Goal: Information Seeking & Learning: Compare options

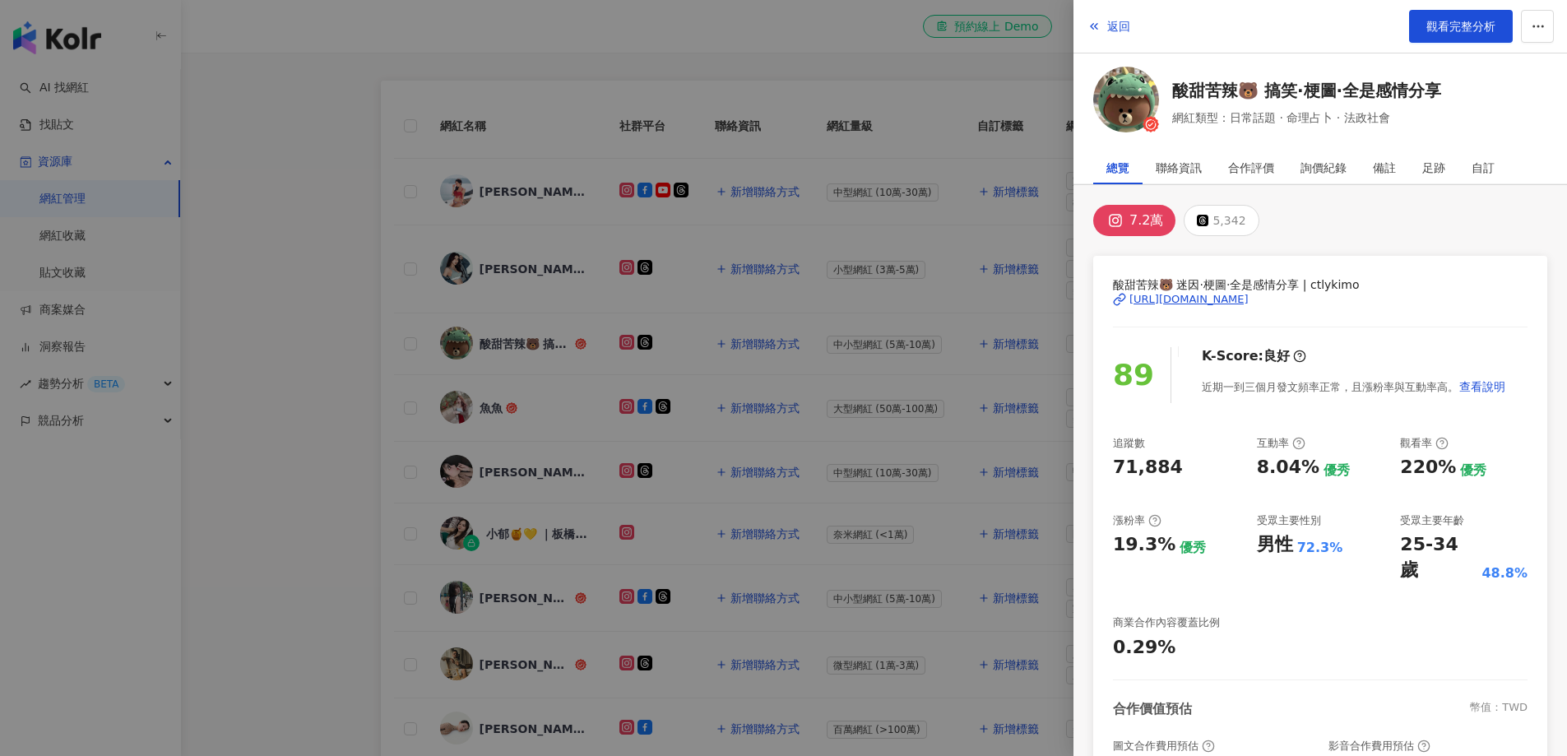
click at [313, 293] on div at bounding box center [783, 378] width 1567 height 756
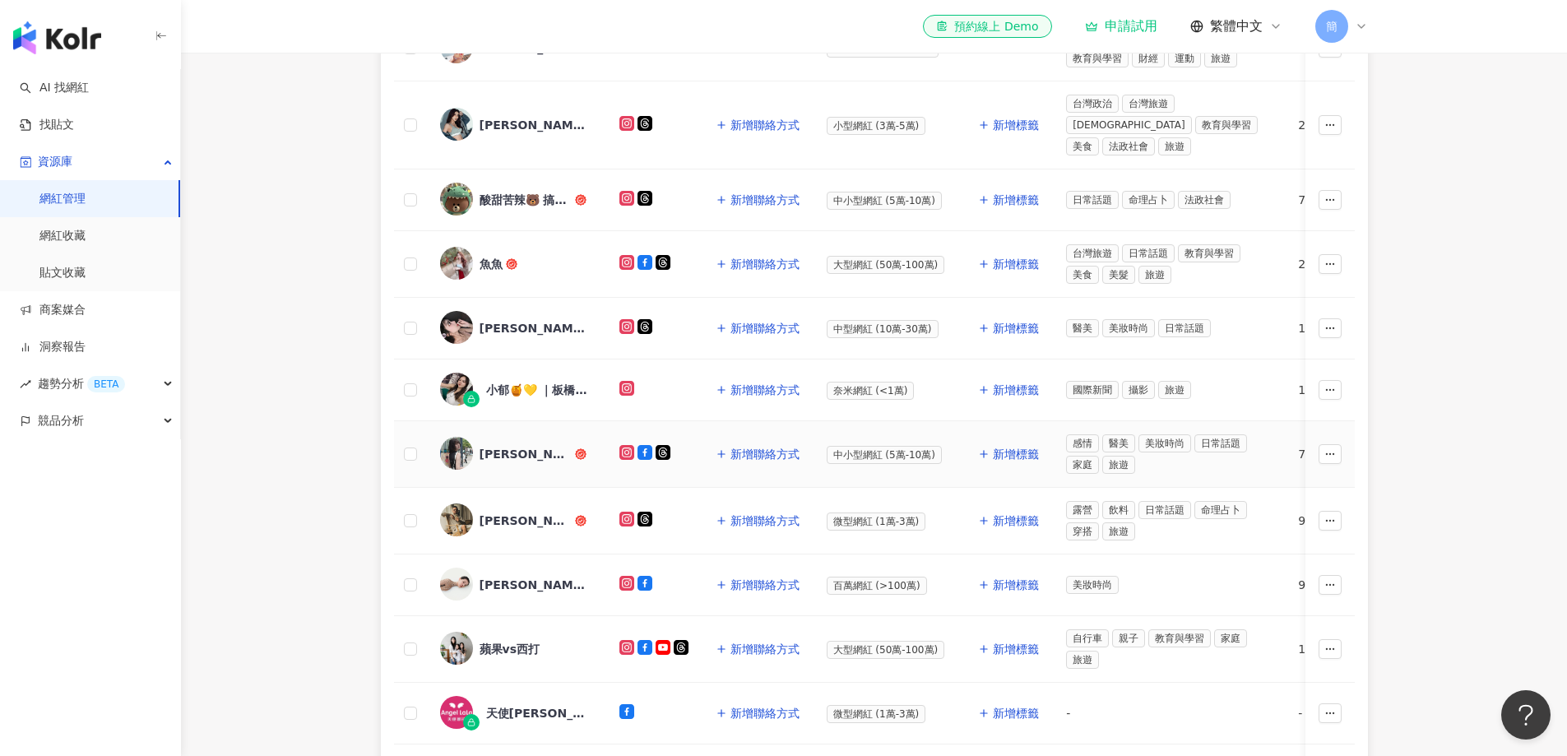
scroll to position [450, 0]
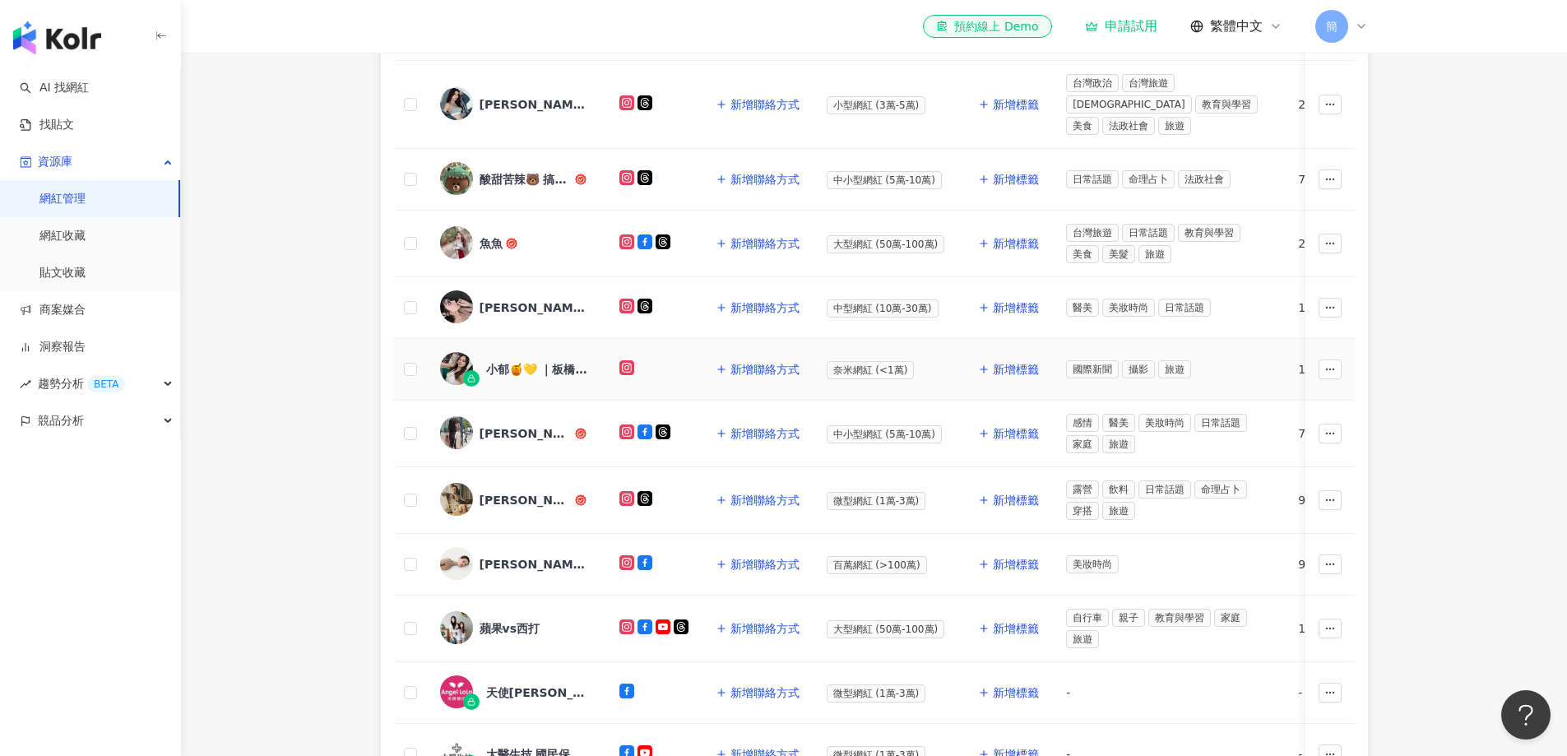
click at [499, 361] on div "小郁🍯💛 ｜板橋｜增肌減脂｜減重｜咖啡｜" at bounding box center [539, 369] width 107 height 16
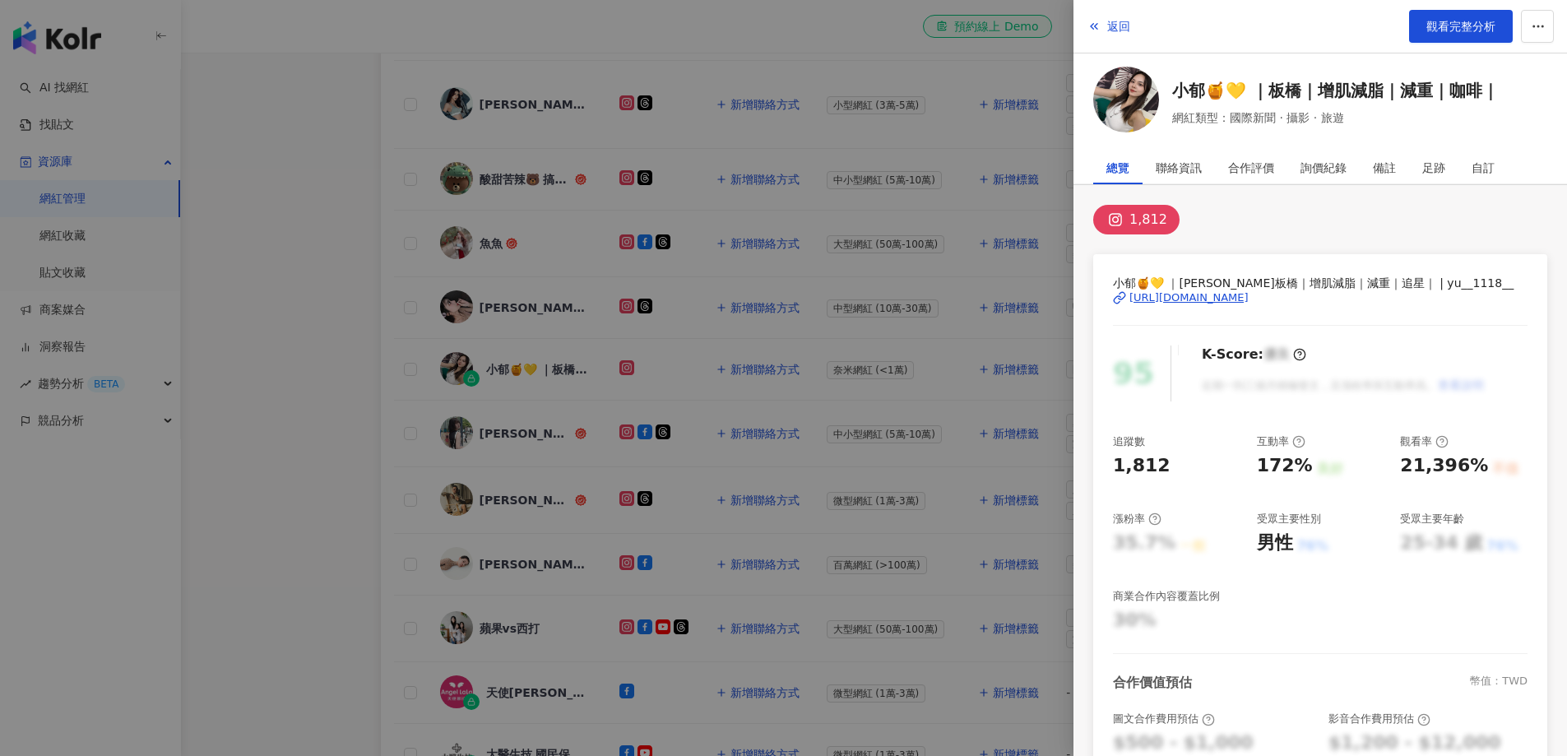
click at [309, 255] on div at bounding box center [783, 378] width 1567 height 756
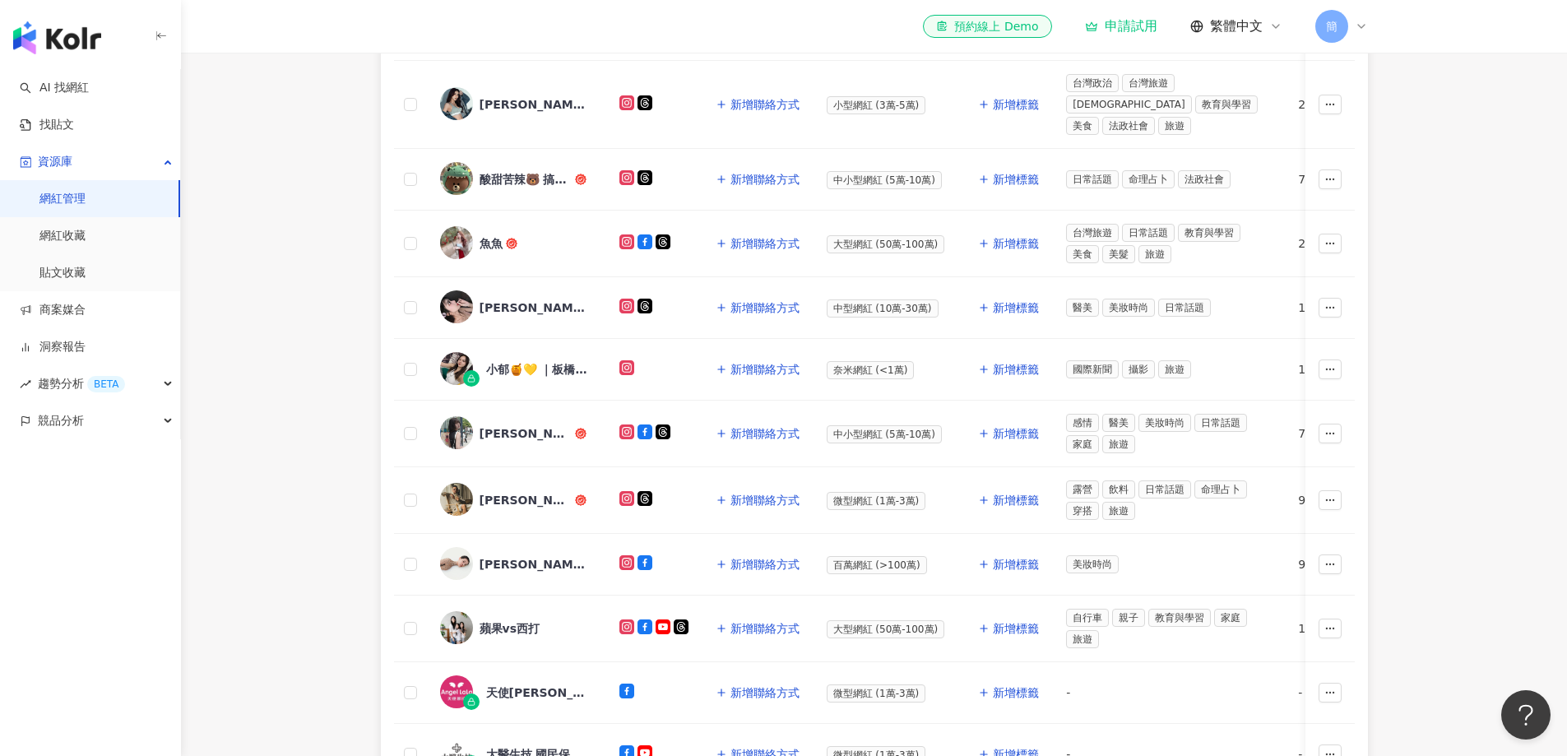
click at [1484, 372] on main "網紅管理 加入網紅 社群平台 合作專案 合作酬勞 標籤 解鎖狀態 更多篩選 👋 新功能上線！輕鬆掌握網紅關係，管理更上手！ 了解如何操作 所有網紅 幣別 ： …" at bounding box center [874, 240] width 1386 height 1275
click at [1451, 354] on main "網紅管理 加入網紅 社群平台 合作專案 合作酬勞 標籤 解鎖狀態 更多篩選 👋 新功能上線！輕鬆掌握網紅關係，管理更上手！ 了解如何操作 所有網紅 幣別 ： …" at bounding box center [874, 240] width 1386 height 1275
click at [1473, 311] on main "網紅管理 加入網紅 社群平台 合作專案 合作酬勞 標籤 解鎖狀態 更多篩選 👋 新功能上線！輕鬆掌握網紅關係，管理更上手！ 了解如何操作 所有網紅 幣別 ： …" at bounding box center [874, 240] width 1386 height 1275
click at [504, 171] on div "酸甜苦辣🐻 搞笑·梗圖·全是感情分享" at bounding box center [526, 179] width 92 height 16
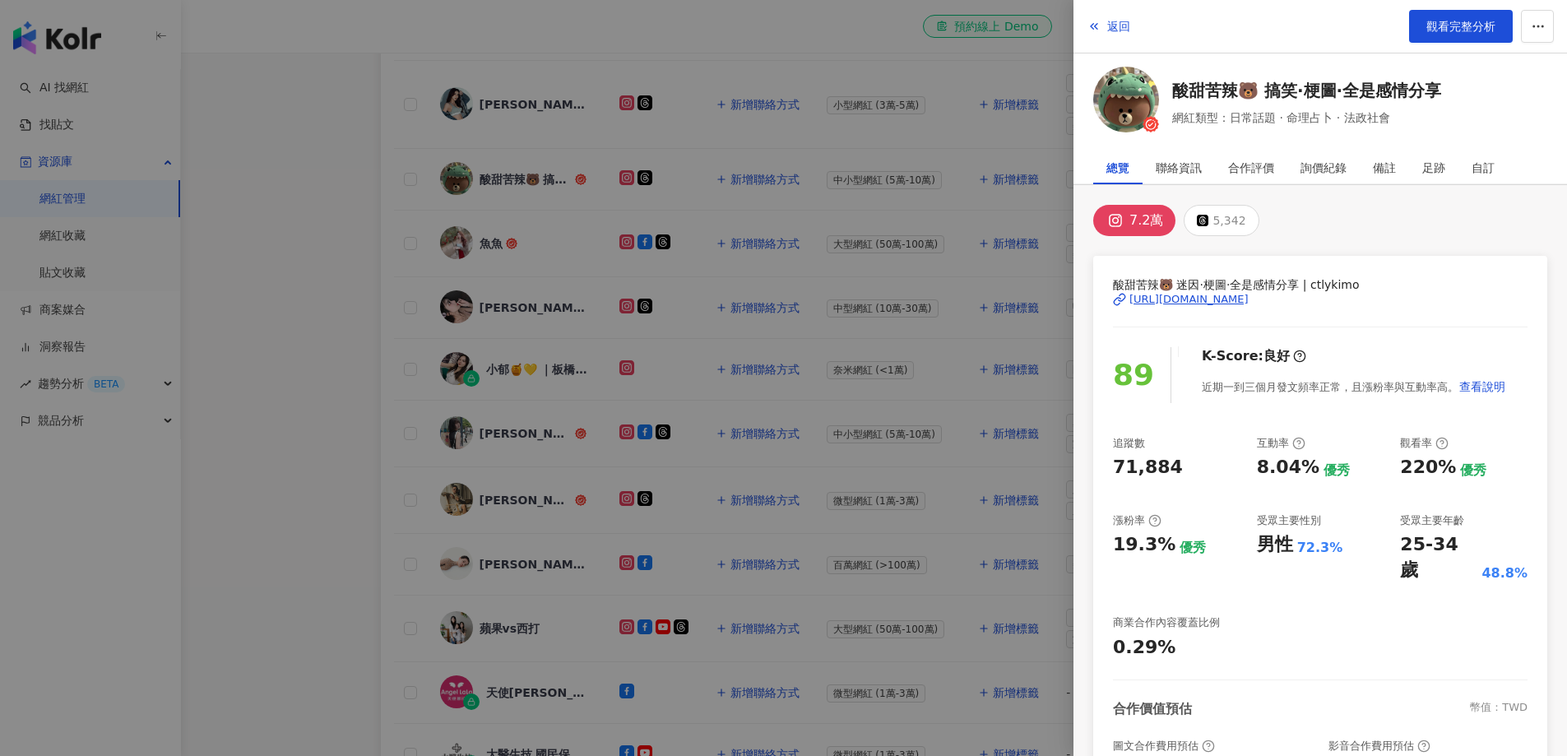
click at [1184, 304] on div "https://www.instagram.com/ctlykimo/" at bounding box center [1189, 299] width 119 height 15
drag, startPoint x: 624, startPoint y: 242, endPoint x: 577, endPoint y: 246, distance: 47.1
click at [622, 242] on div at bounding box center [783, 378] width 1567 height 756
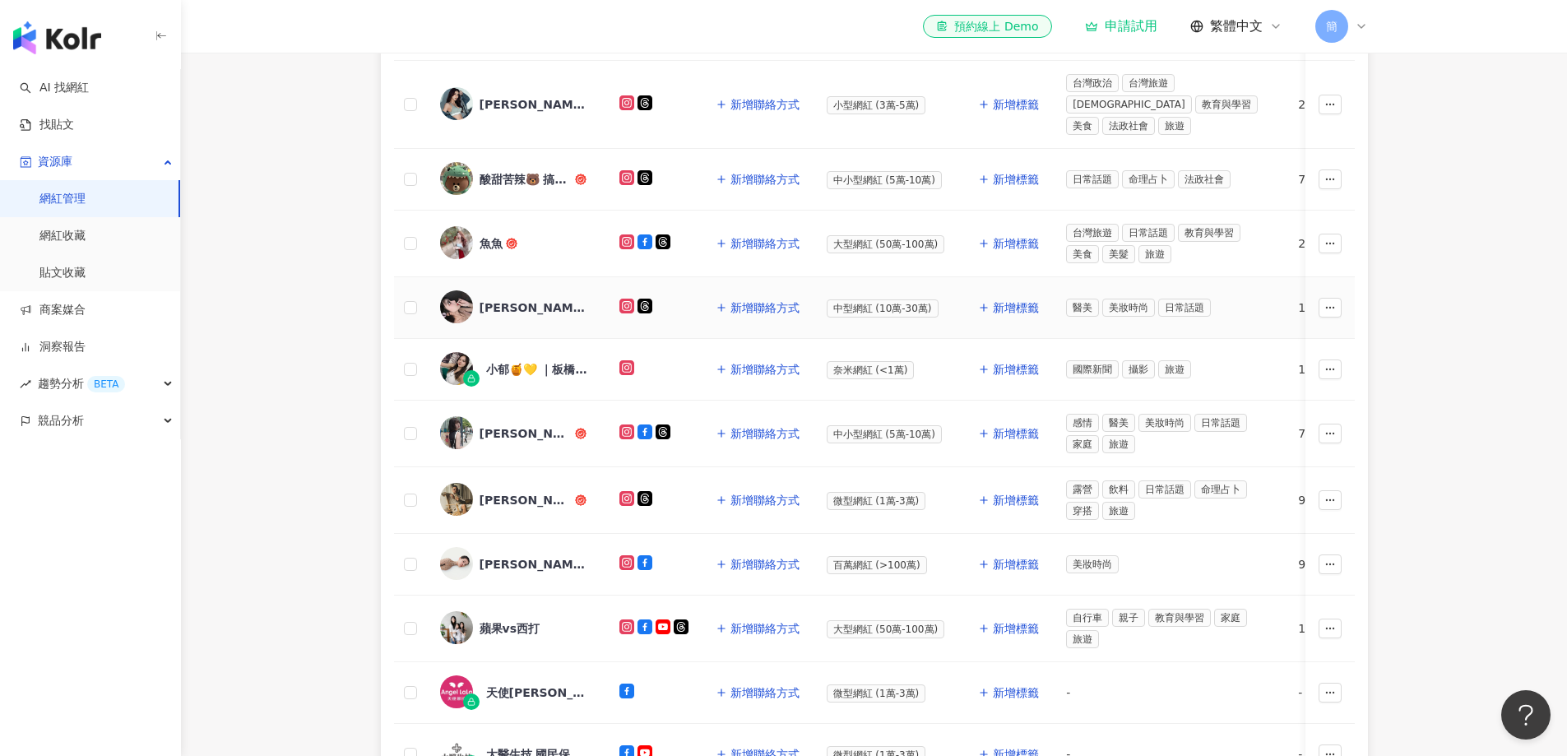
click at [485, 300] on div "琪七?美甲師" at bounding box center [533, 308] width 107 height 16
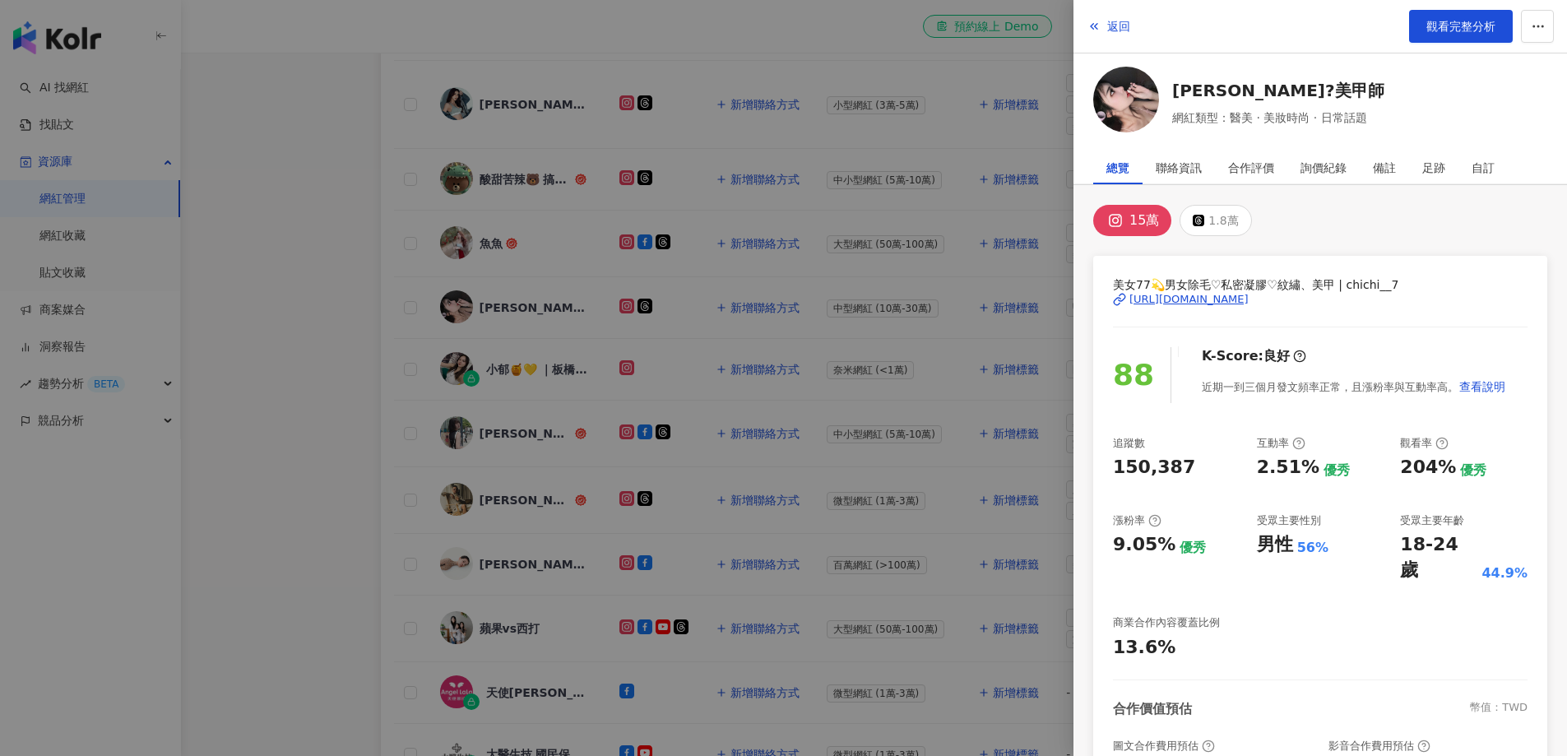
click at [509, 433] on div at bounding box center [783, 378] width 1567 height 756
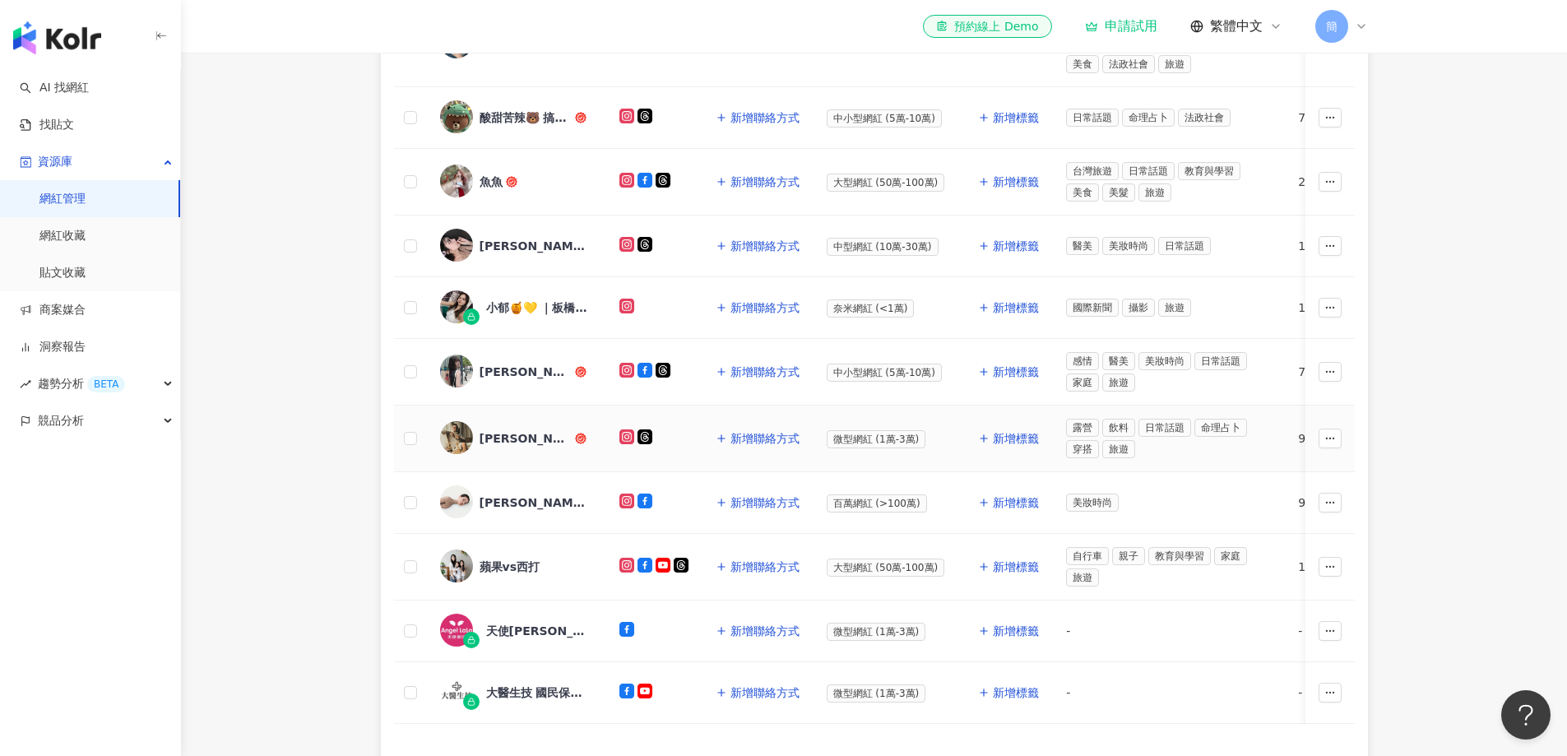
scroll to position [615, 0]
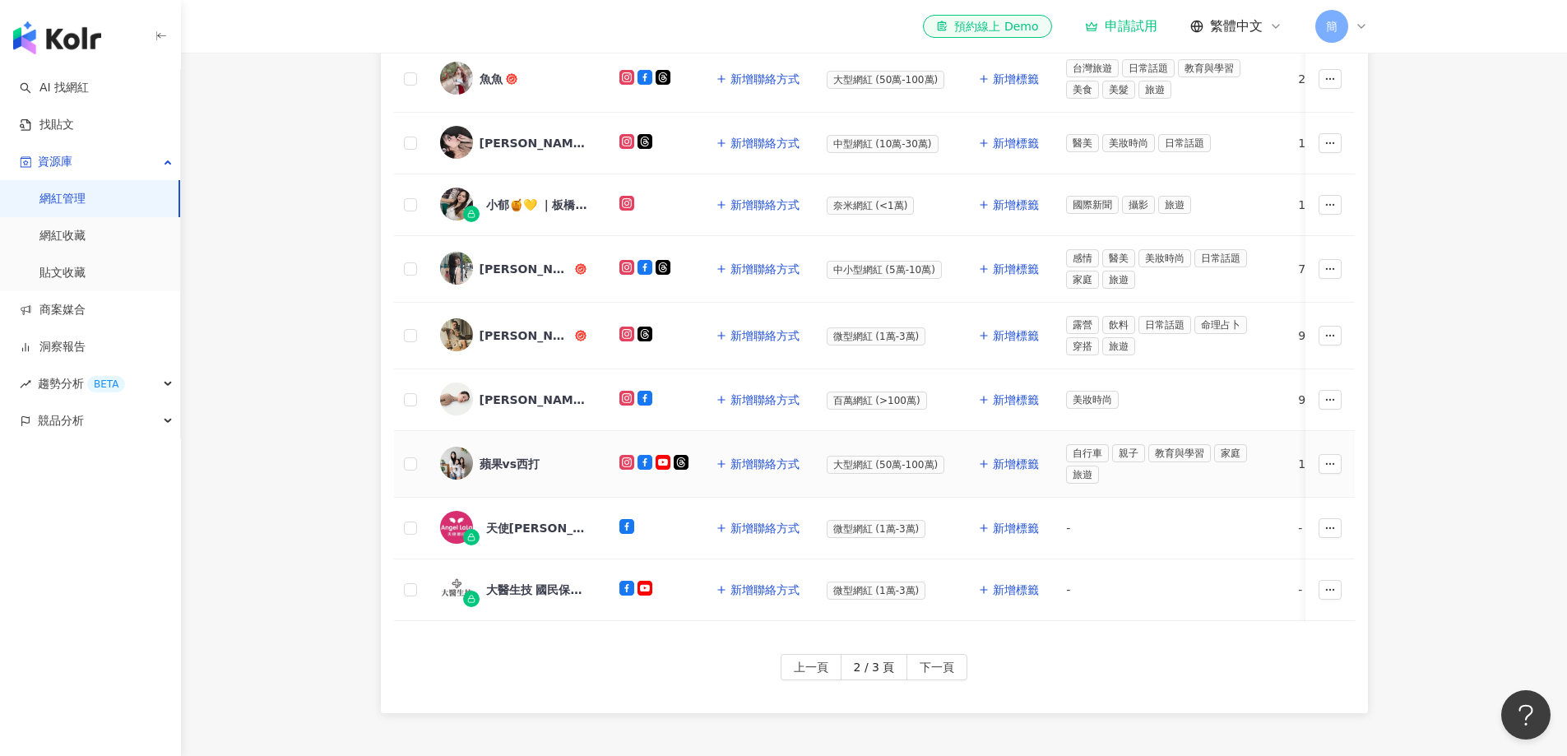
click at [513, 456] on div "蘋果vs西打" at bounding box center [510, 464] width 60 height 16
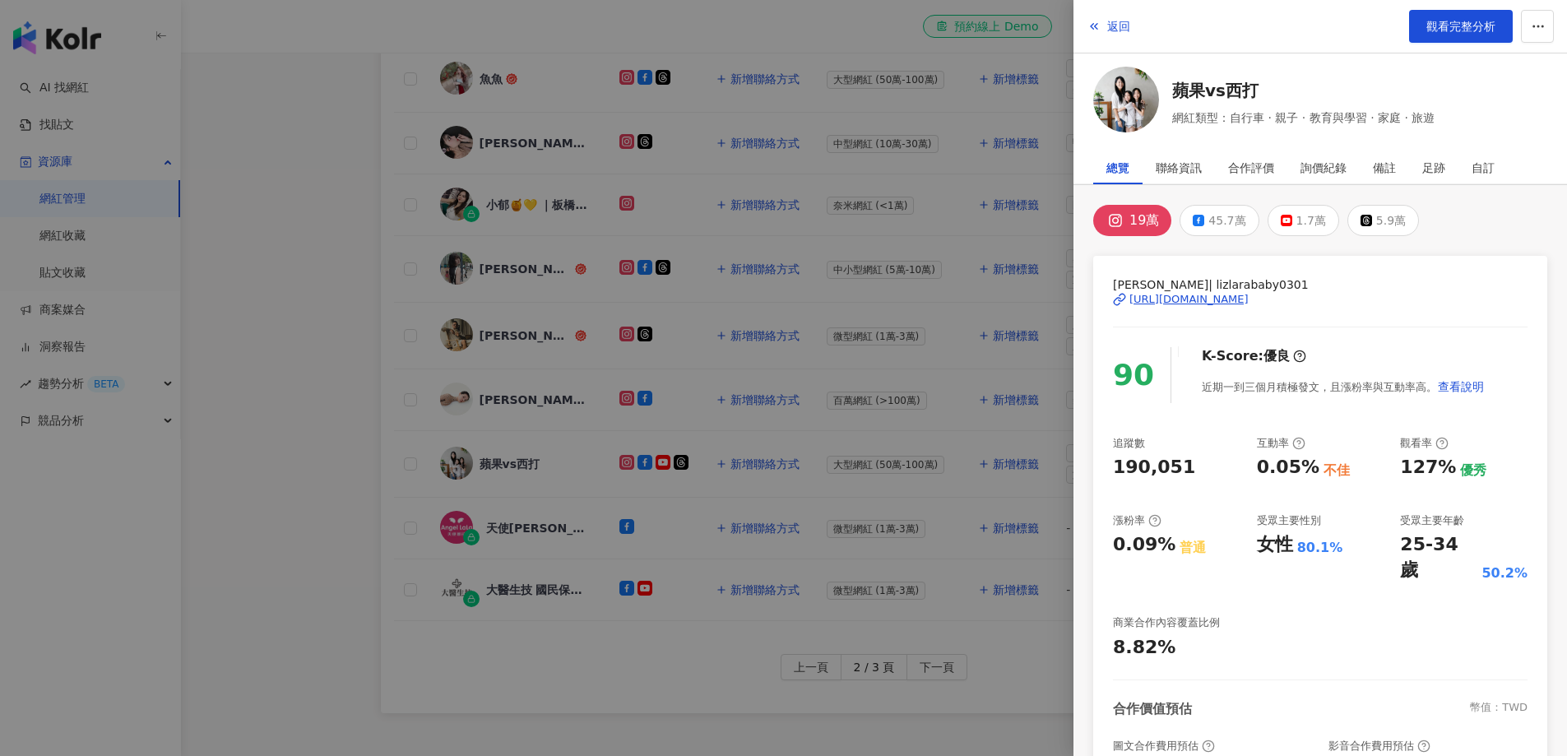
click at [1247, 301] on div "https://www.instagram.com/lizlarababy0301/" at bounding box center [1189, 299] width 119 height 15
click at [1452, 32] on span "觀看完整分析" at bounding box center [1461, 26] width 69 height 13
click at [298, 307] on div at bounding box center [783, 378] width 1567 height 756
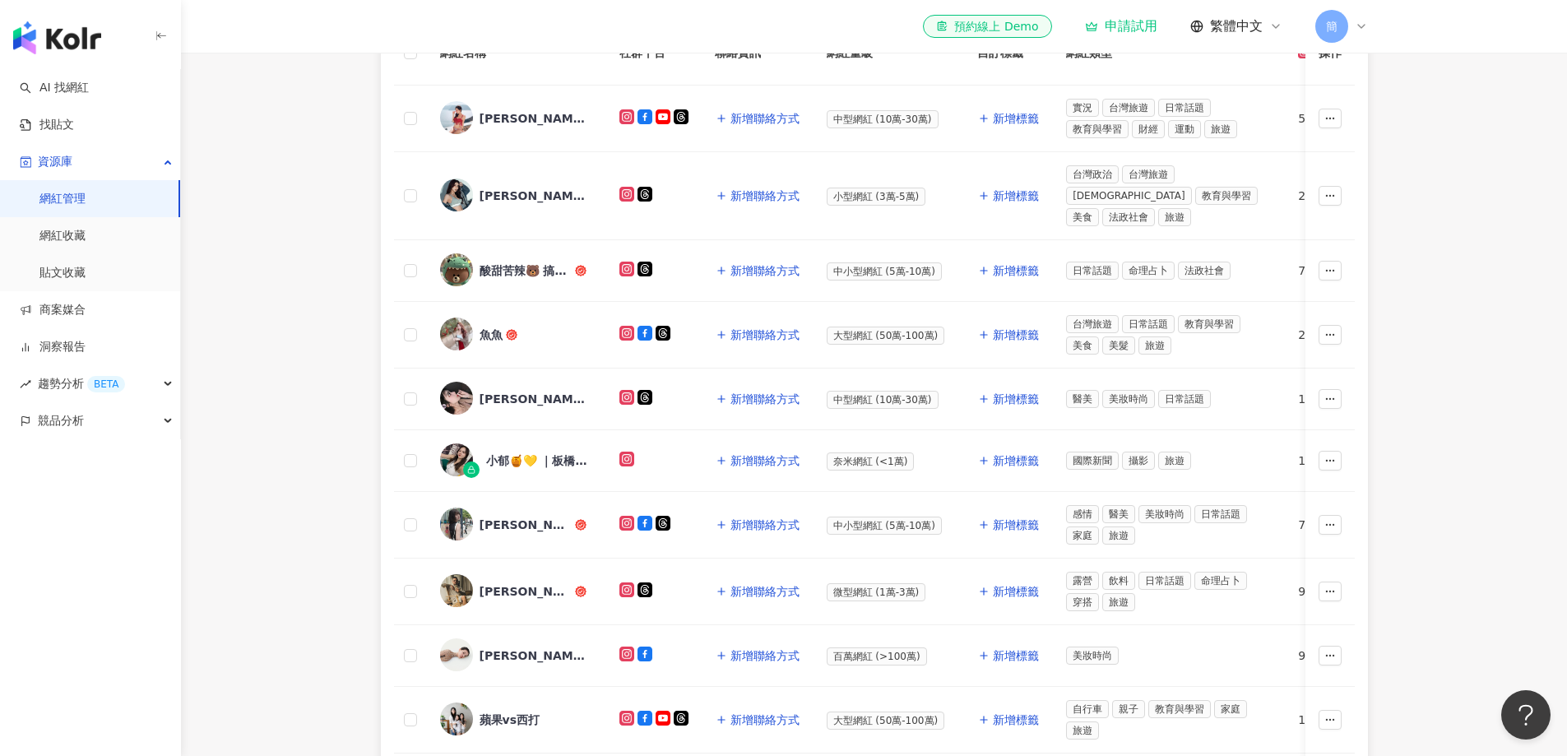
scroll to position [203, 0]
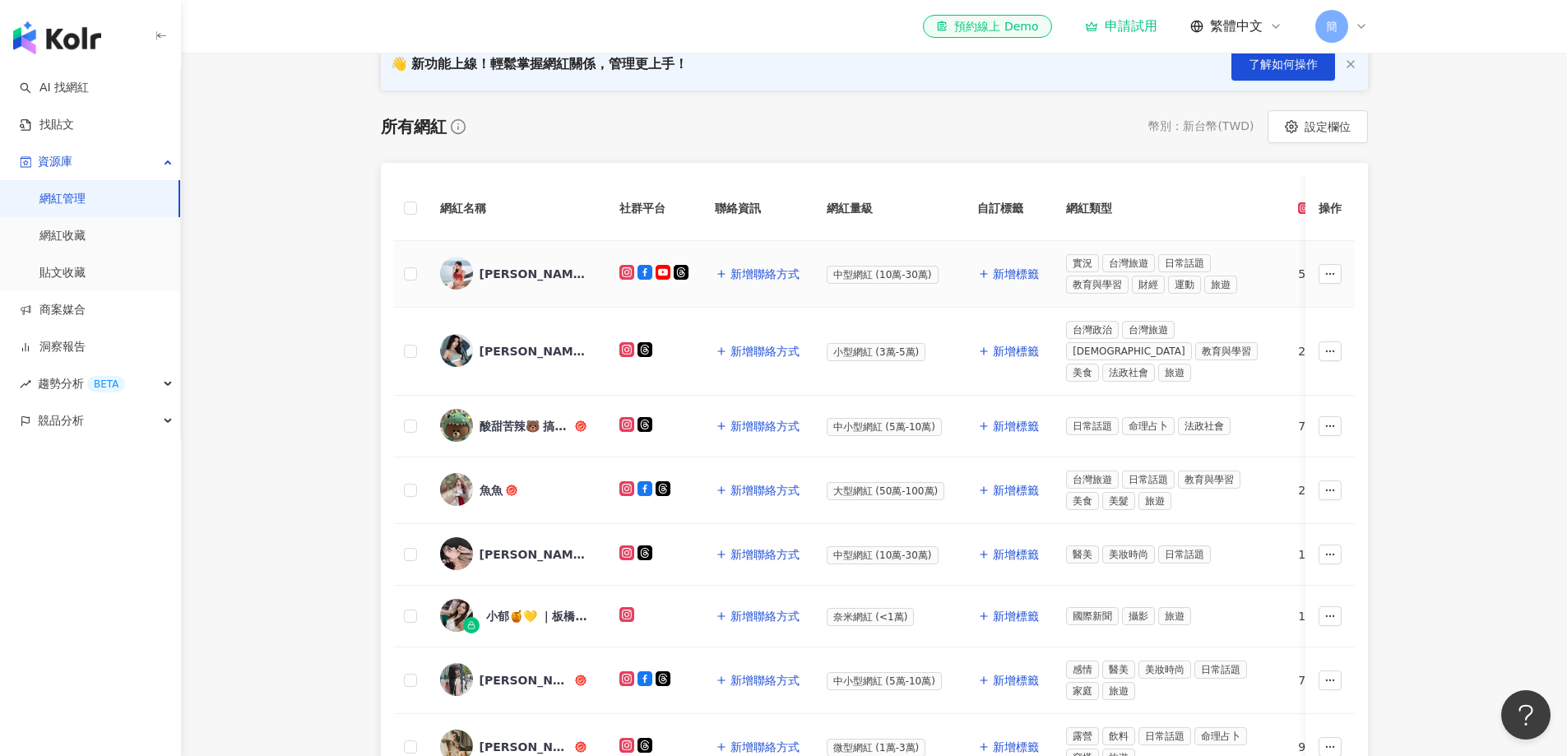
click at [491, 276] on div "小孟" at bounding box center [533, 274] width 107 height 16
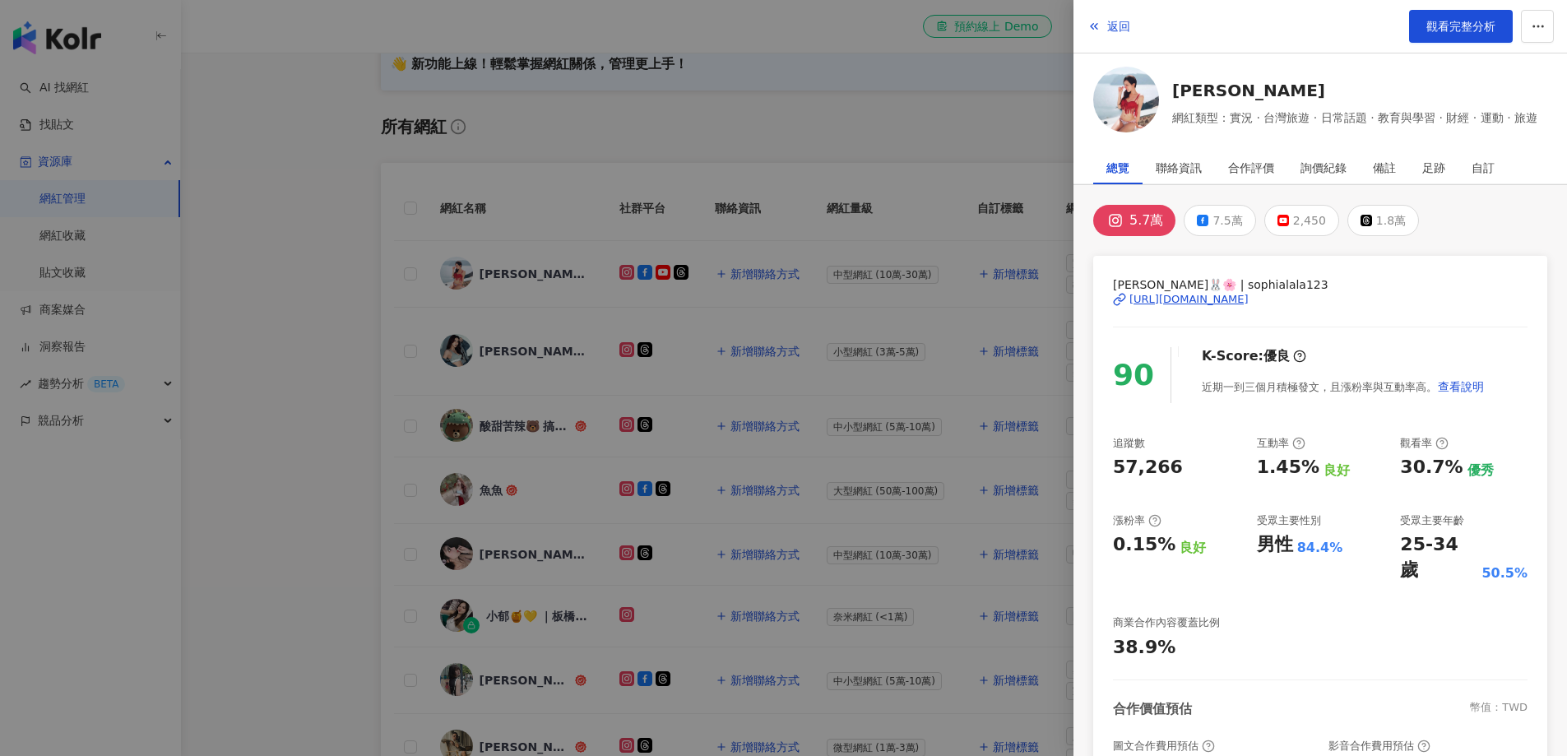
click at [1249, 302] on div "https://www.instagram.com/sophialala123/" at bounding box center [1189, 299] width 119 height 15
drag, startPoint x: 987, startPoint y: 139, endPoint x: 990, endPoint y: 148, distance: 9.6
click at [987, 142] on div at bounding box center [783, 378] width 1567 height 756
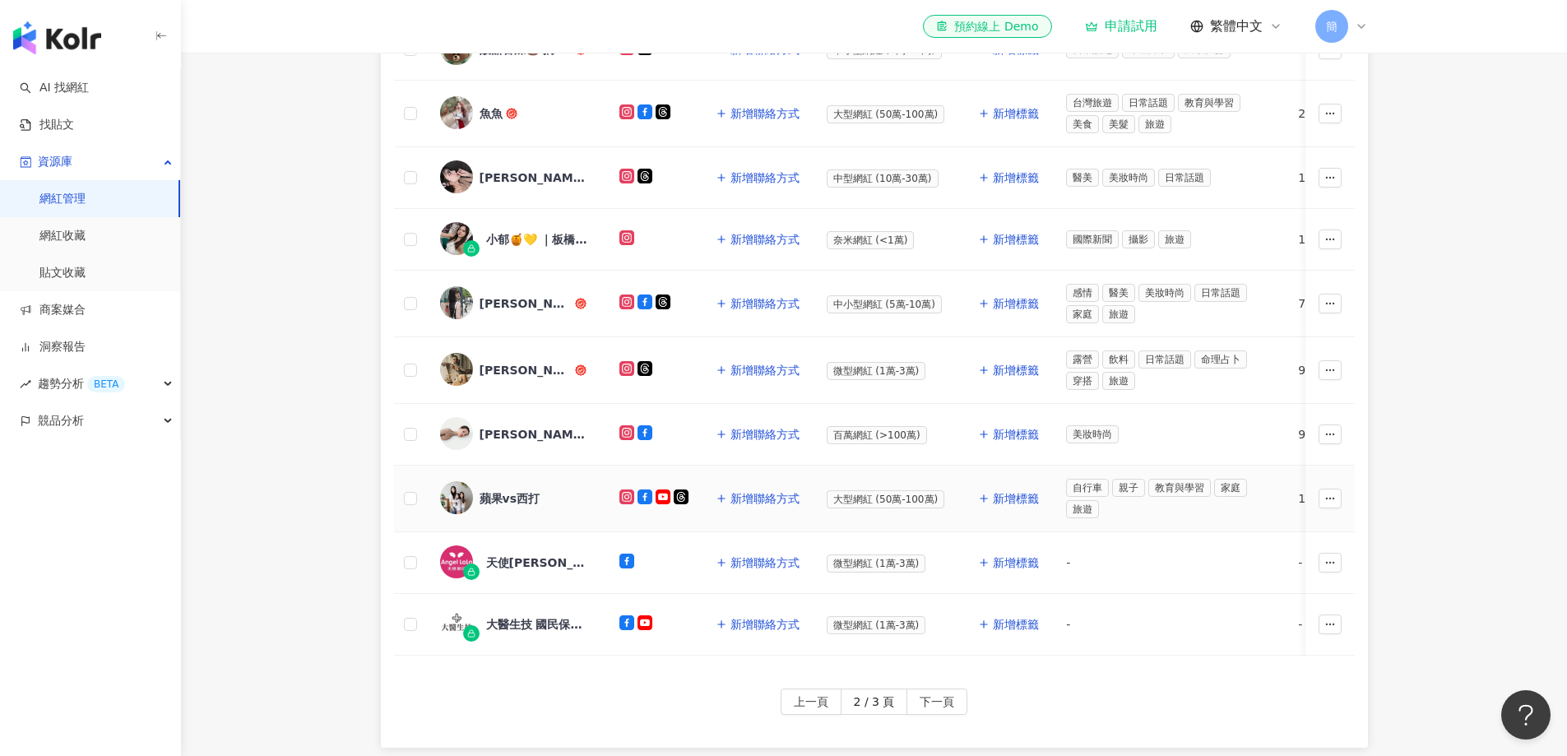
scroll to position [741, 0]
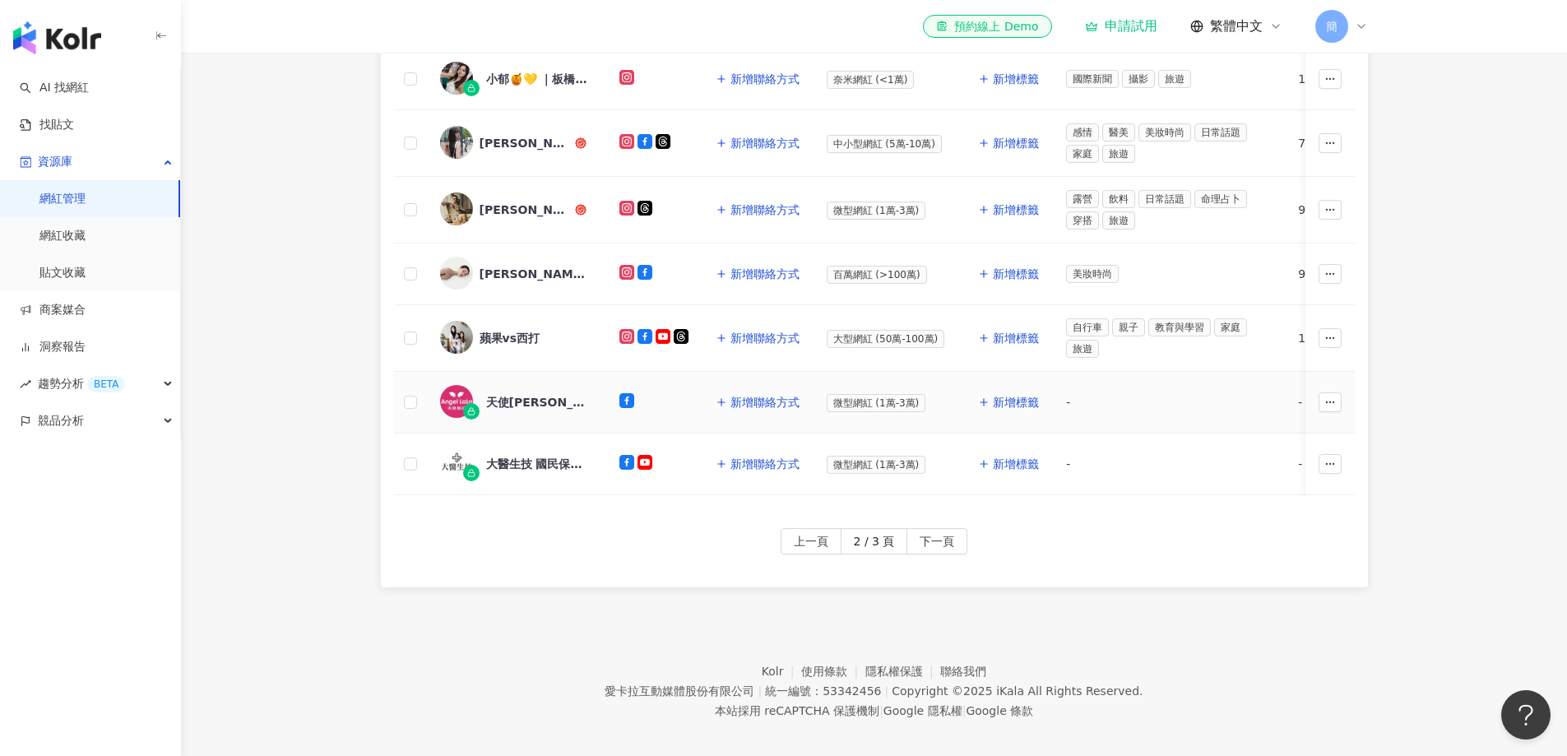
click at [539, 386] on div "天使娜拉Angel LaLa 美麗生活" at bounding box center [516, 402] width 153 height 35
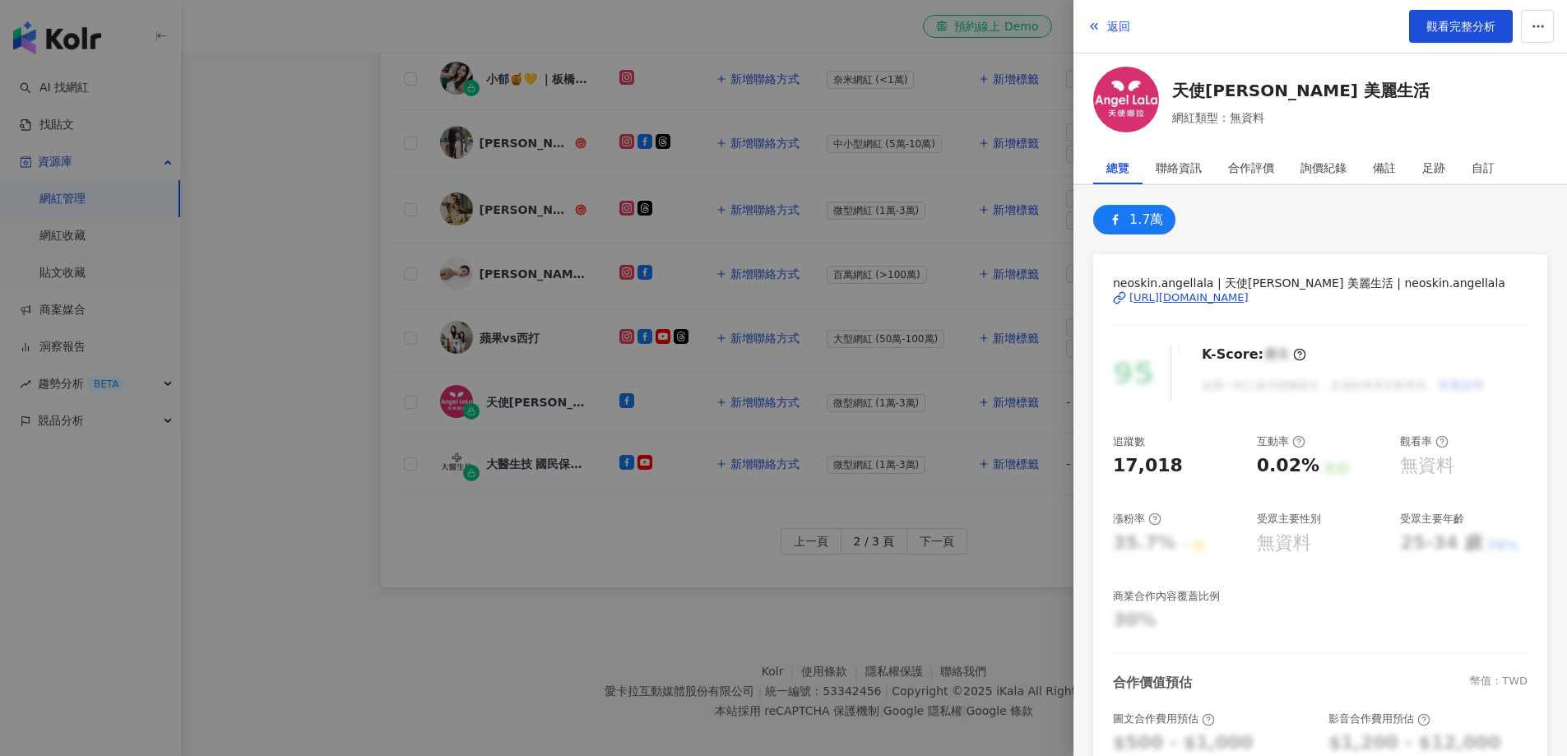
click at [1249, 300] on div "https://www.facebook.com/273246436126716" at bounding box center [1189, 297] width 119 height 15
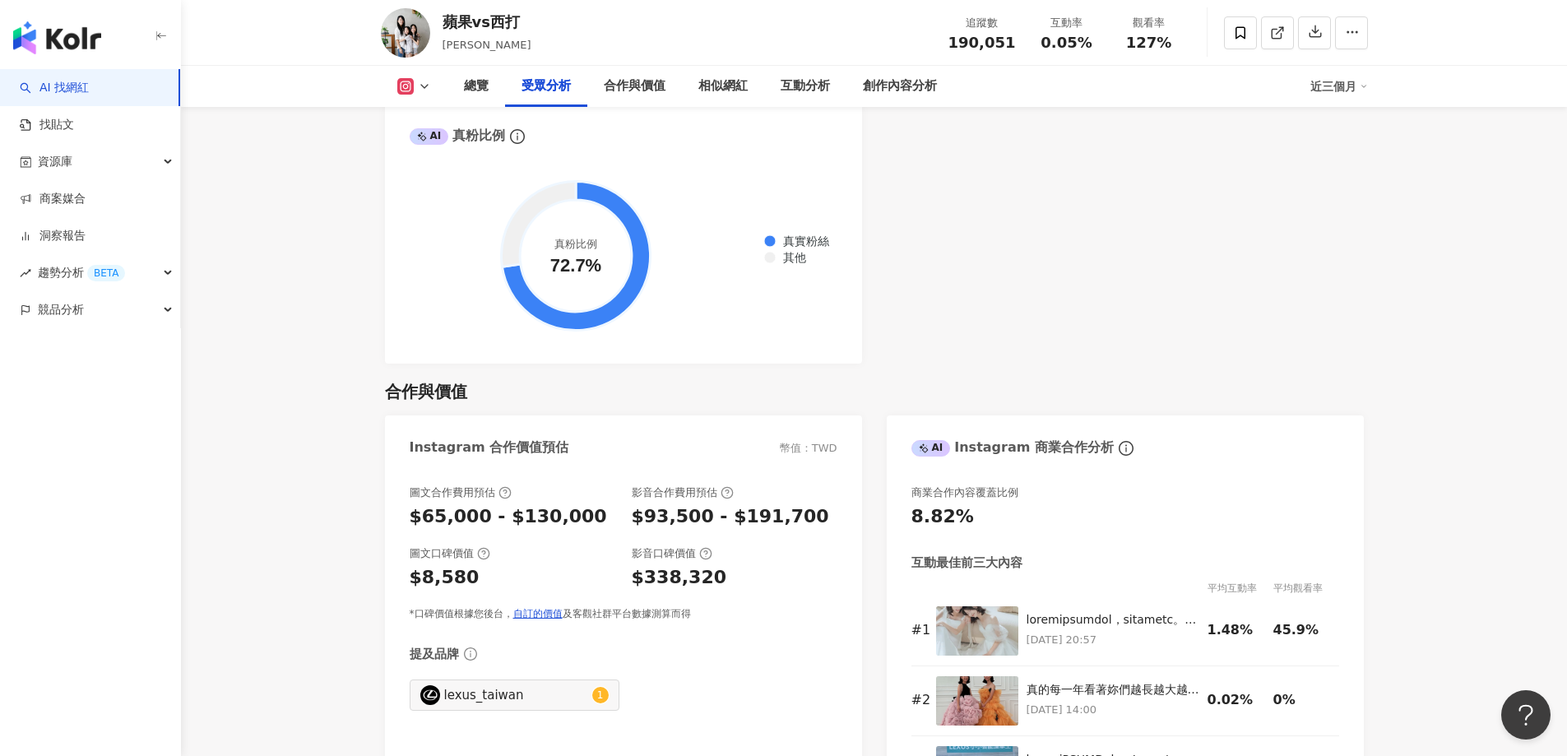
scroll to position [2222, 0]
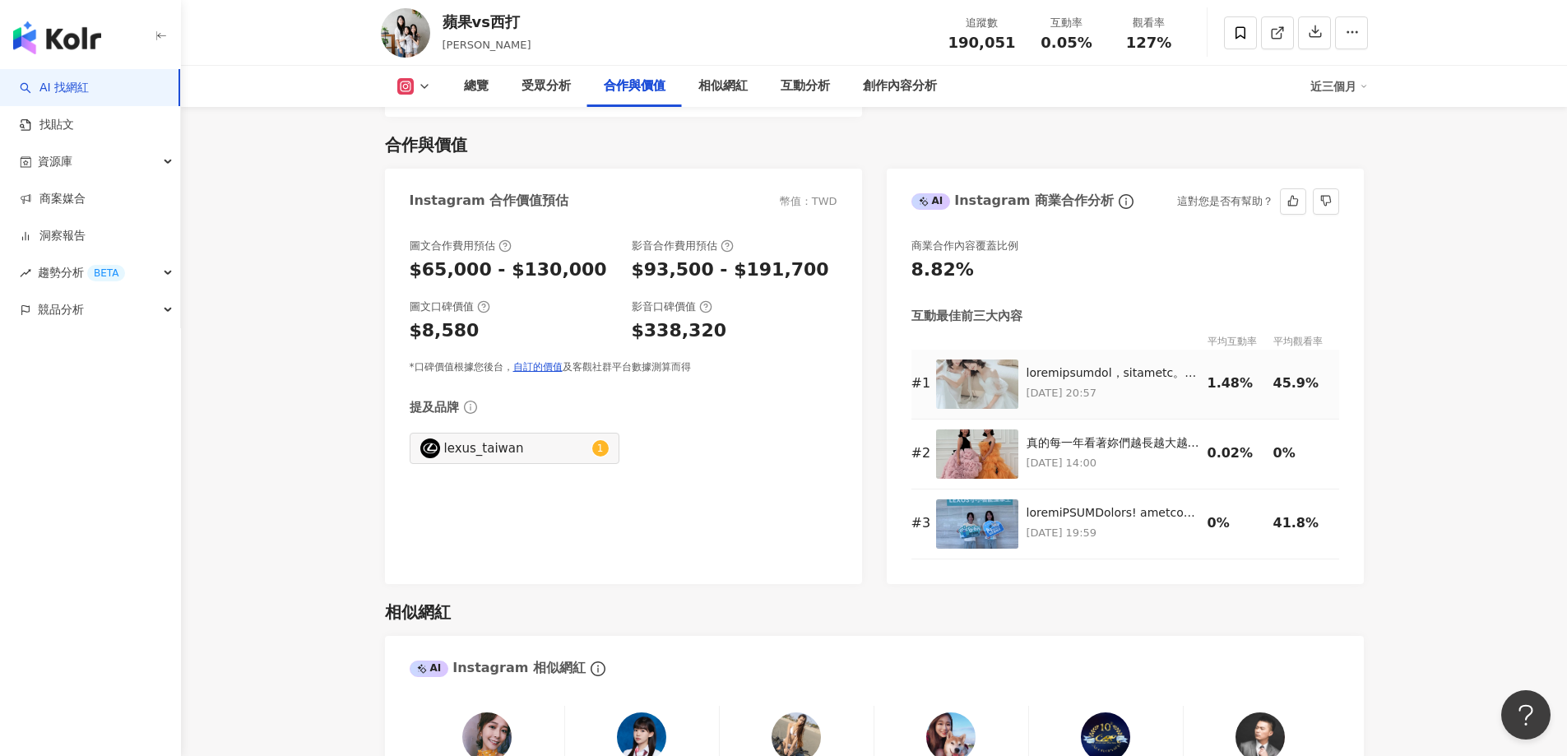
click at [979, 382] on img at bounding box center [977, 384] width 82 height 49
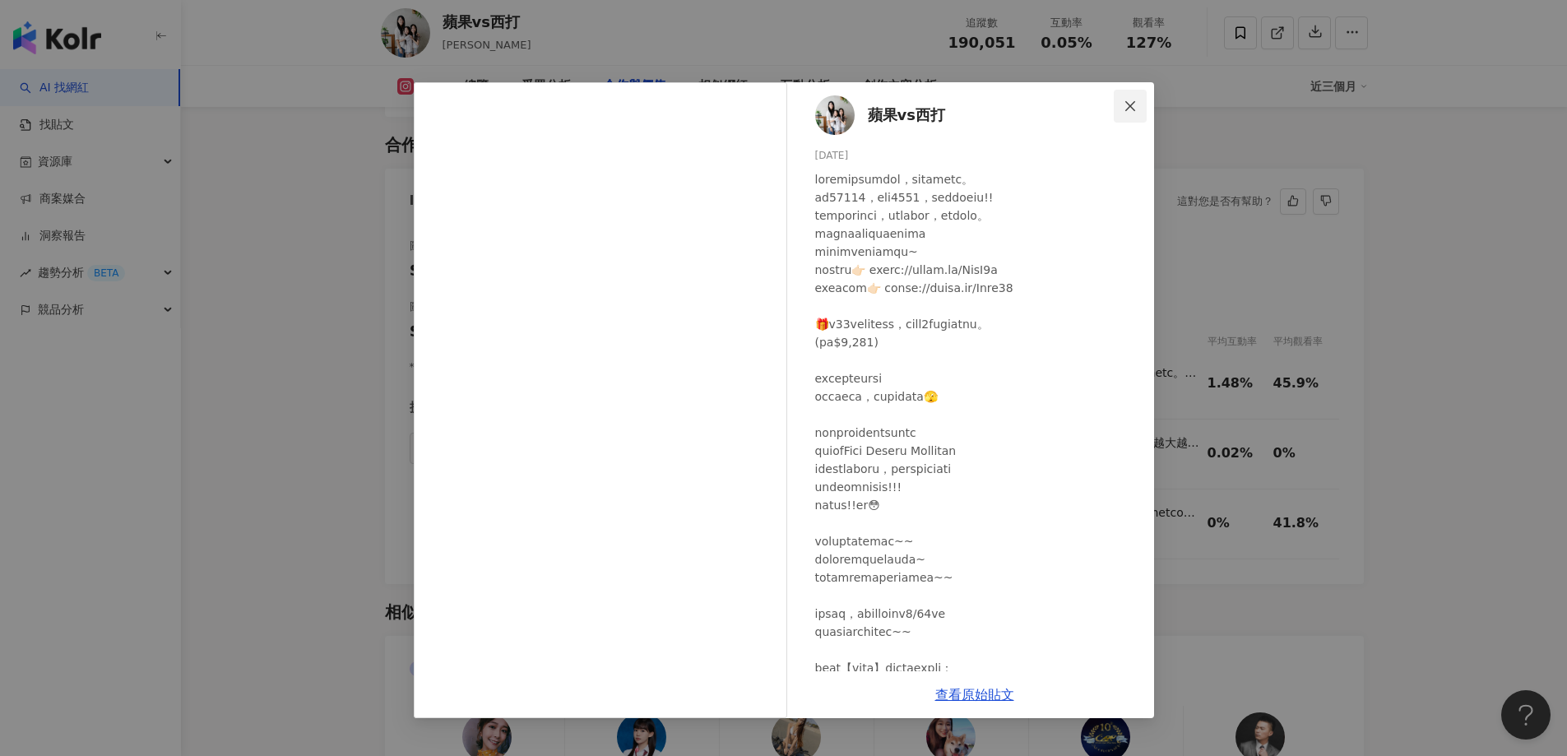
click at [1136, 109] on icon "close" at bounding box center [1130, 106] width 13 height 13
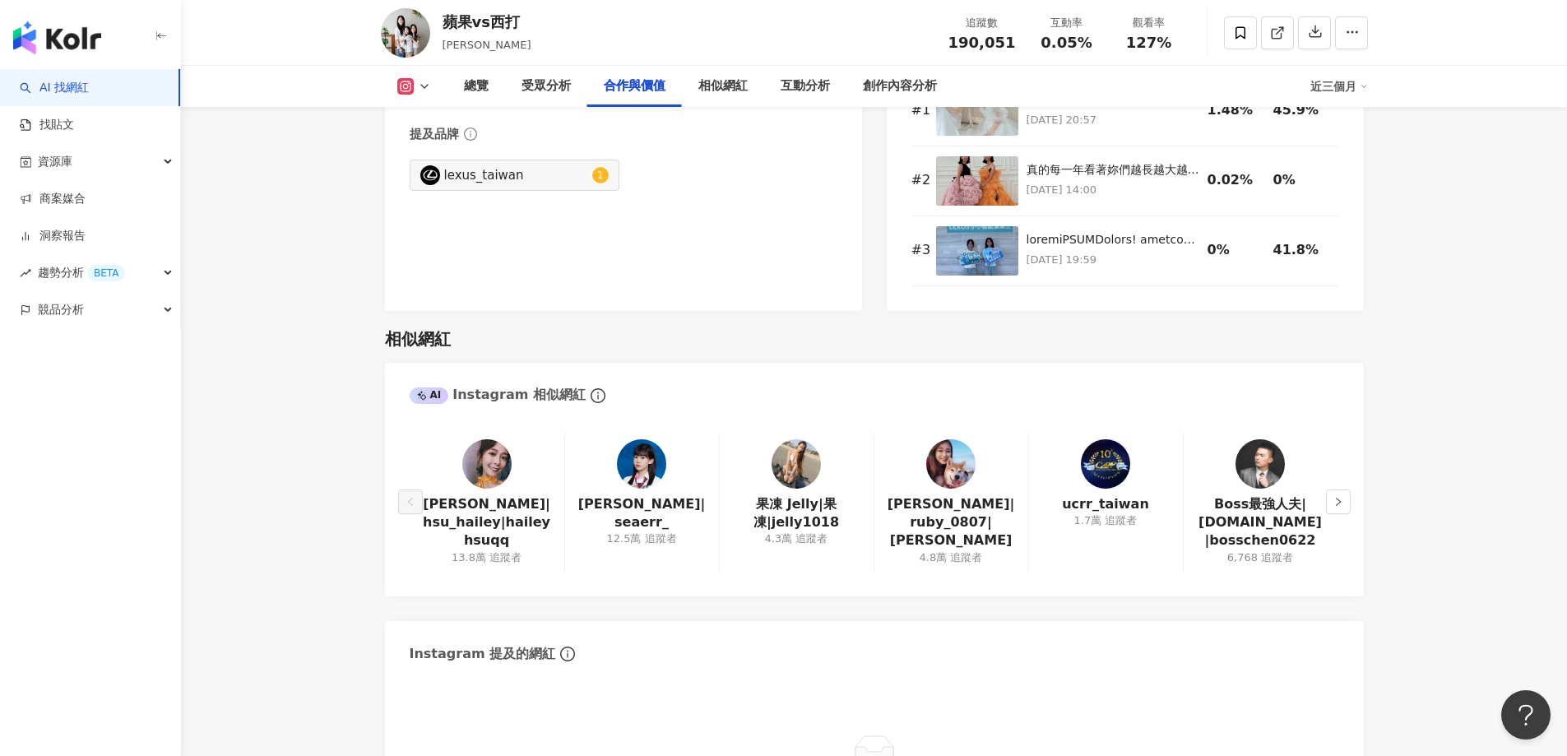
scroll to position [2386, 0]
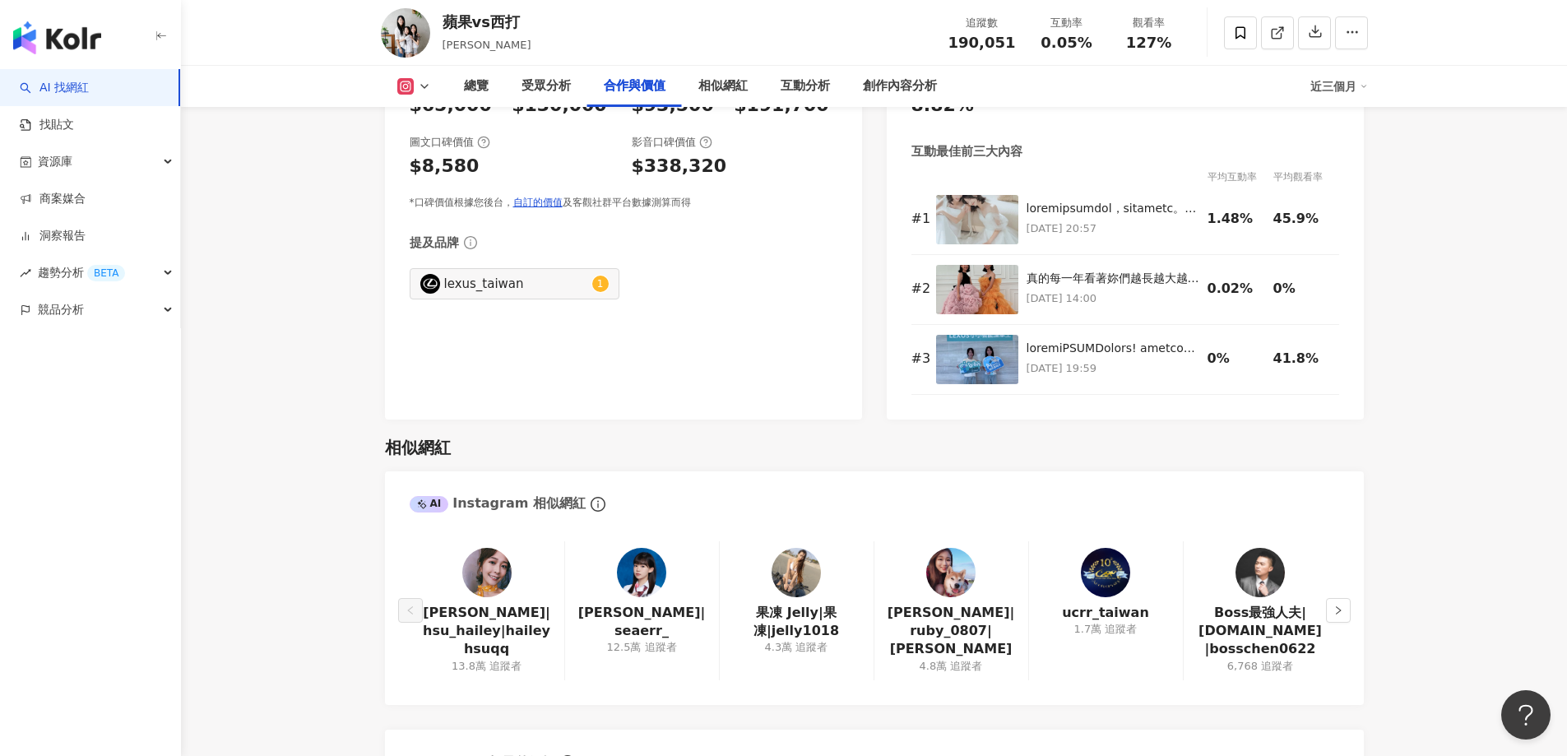
click at [955, 573] on img at bounding box center [951, 572] width 49 height 49
click at [798, 575] on img at bounding box center [796, 572] width 49 height 49
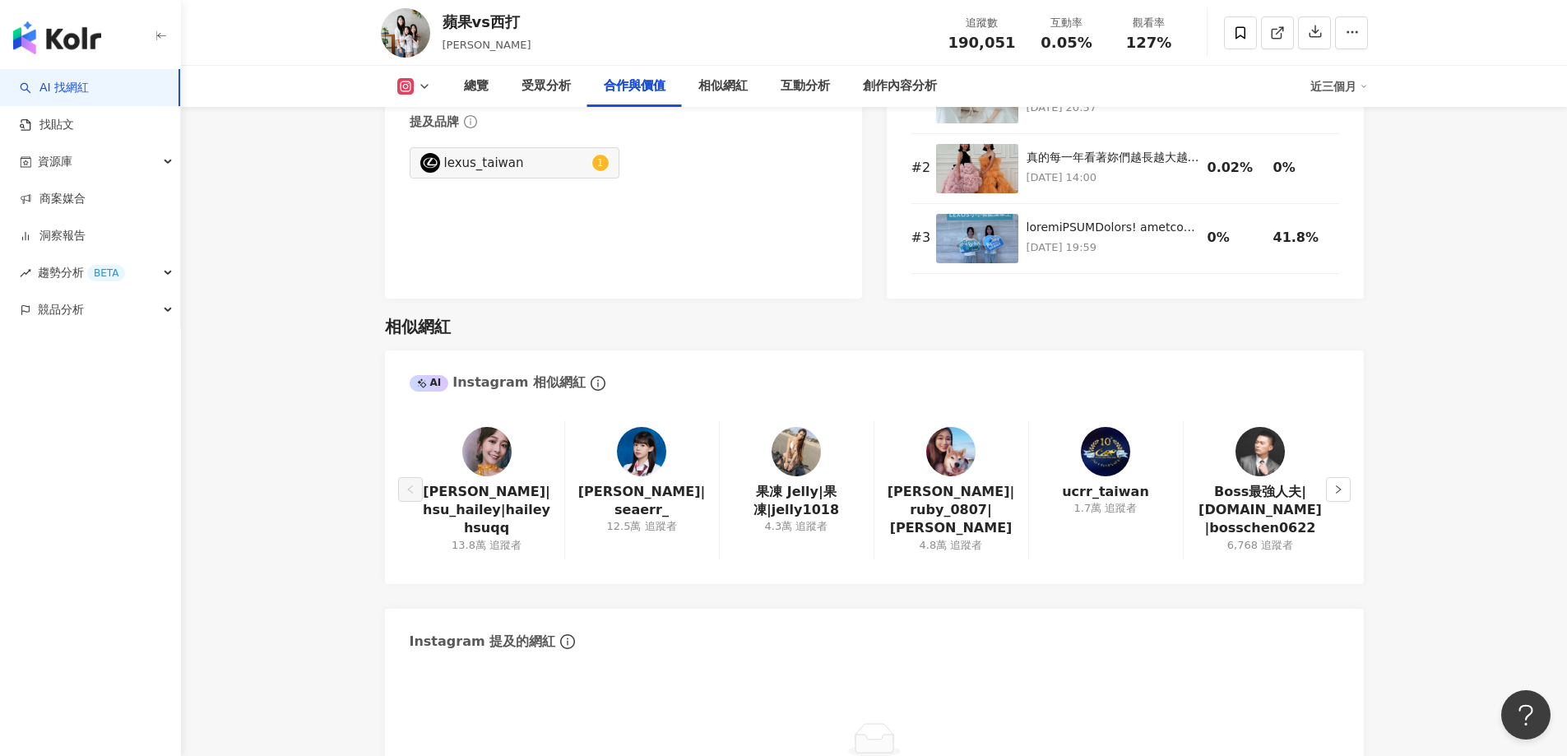
scroll to position [2633, 0]
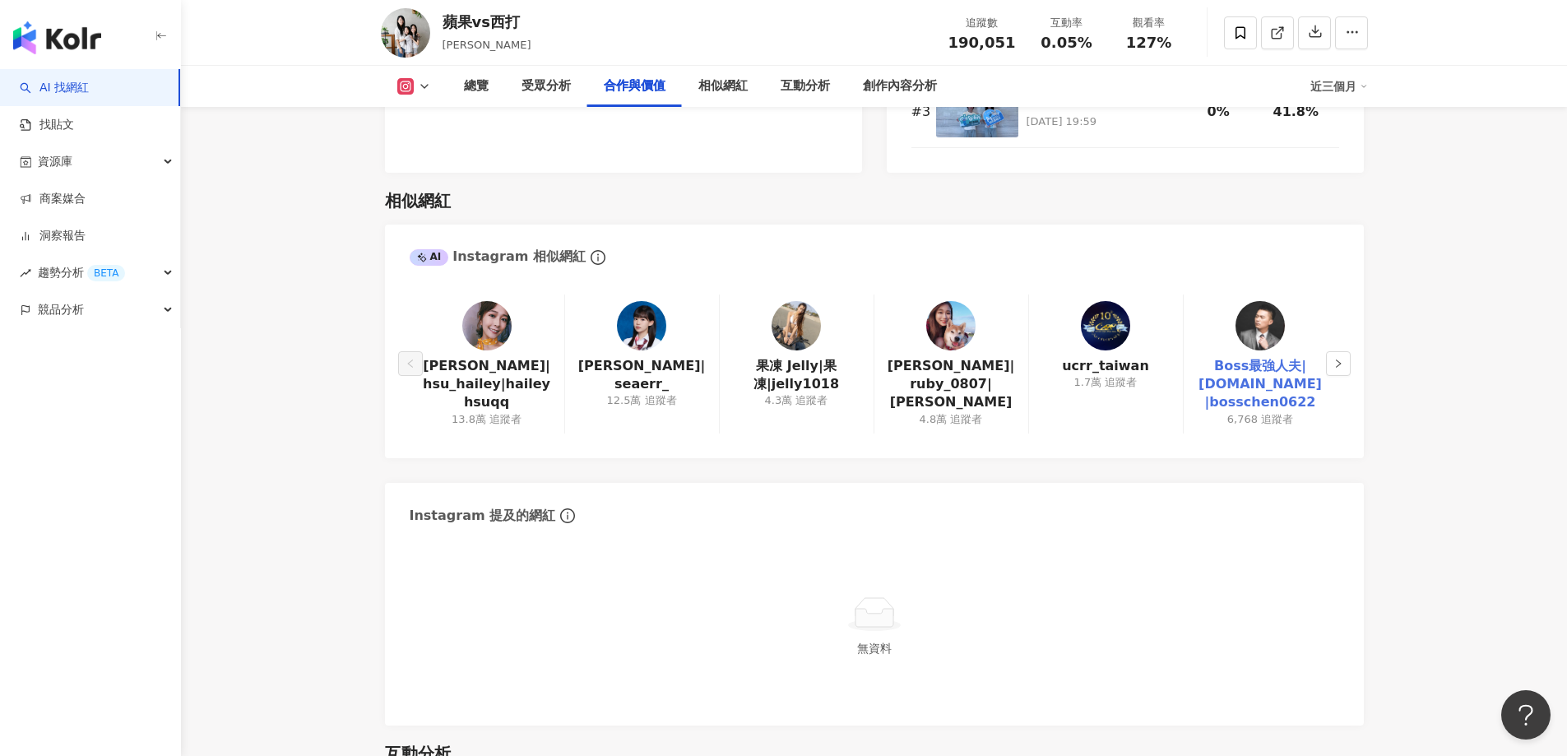
click at [1260, 368] on link "Boss最強人夫|Bosschen.Channel|bosschen0622" at bounding box center [1261, 384] width 128 height 55
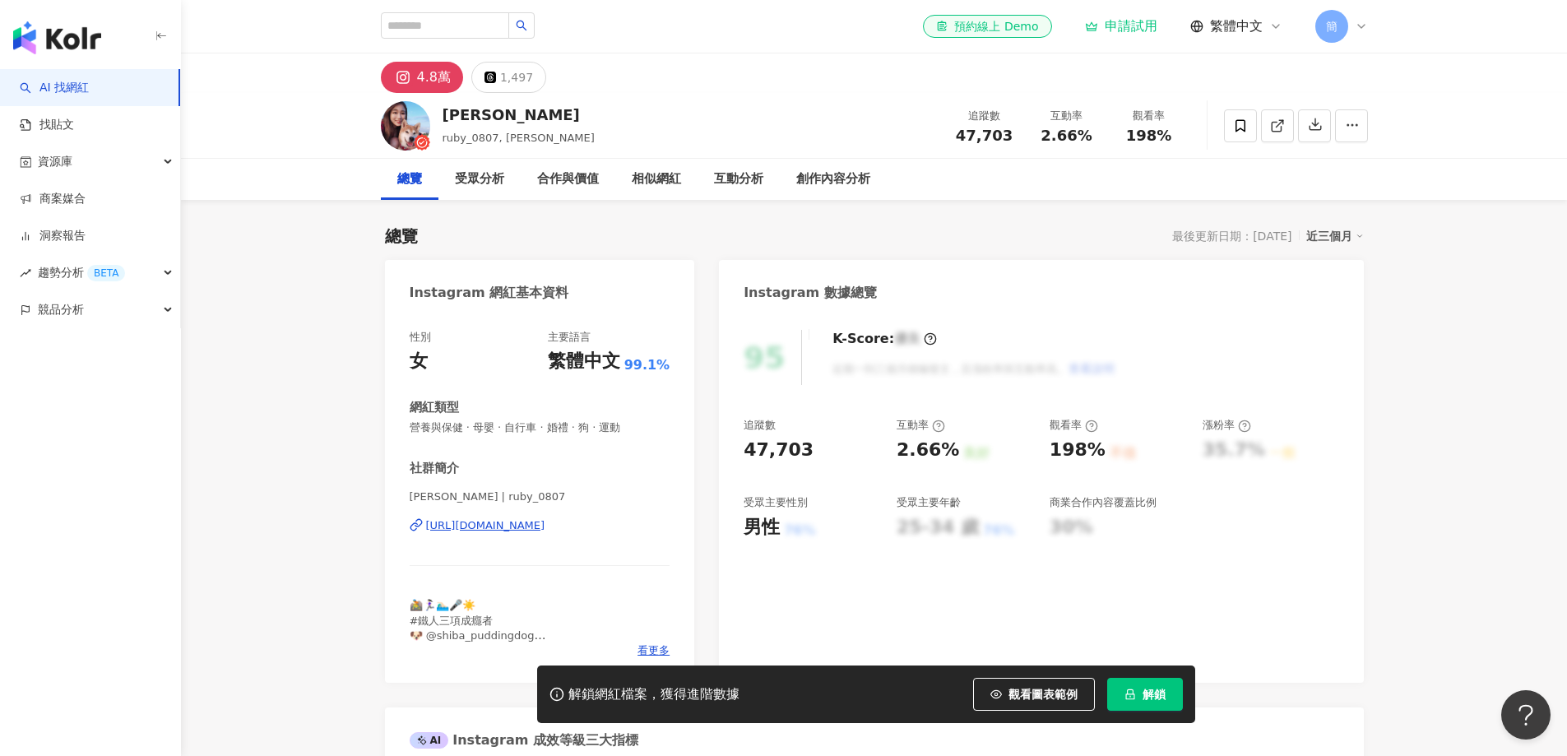
click at [551, 535] on div "Ruby盈瑩 | ruby_0807 https://www.instagram.com/ruby_0807/" at bounding box center [540, 538] width 261 height 96
click at [546, 533] on div "https://www.instagram.com/ruby_0807/" at bounding box center [485, 525] width 119 height 15
click at [1480, 142] on div "李盈瑩 ruby_0807, 盈瑩 追蹤數 47,703 互動率 2.66% 觀看率 198%" at bounding box center [874, 126] width 1386 height 66
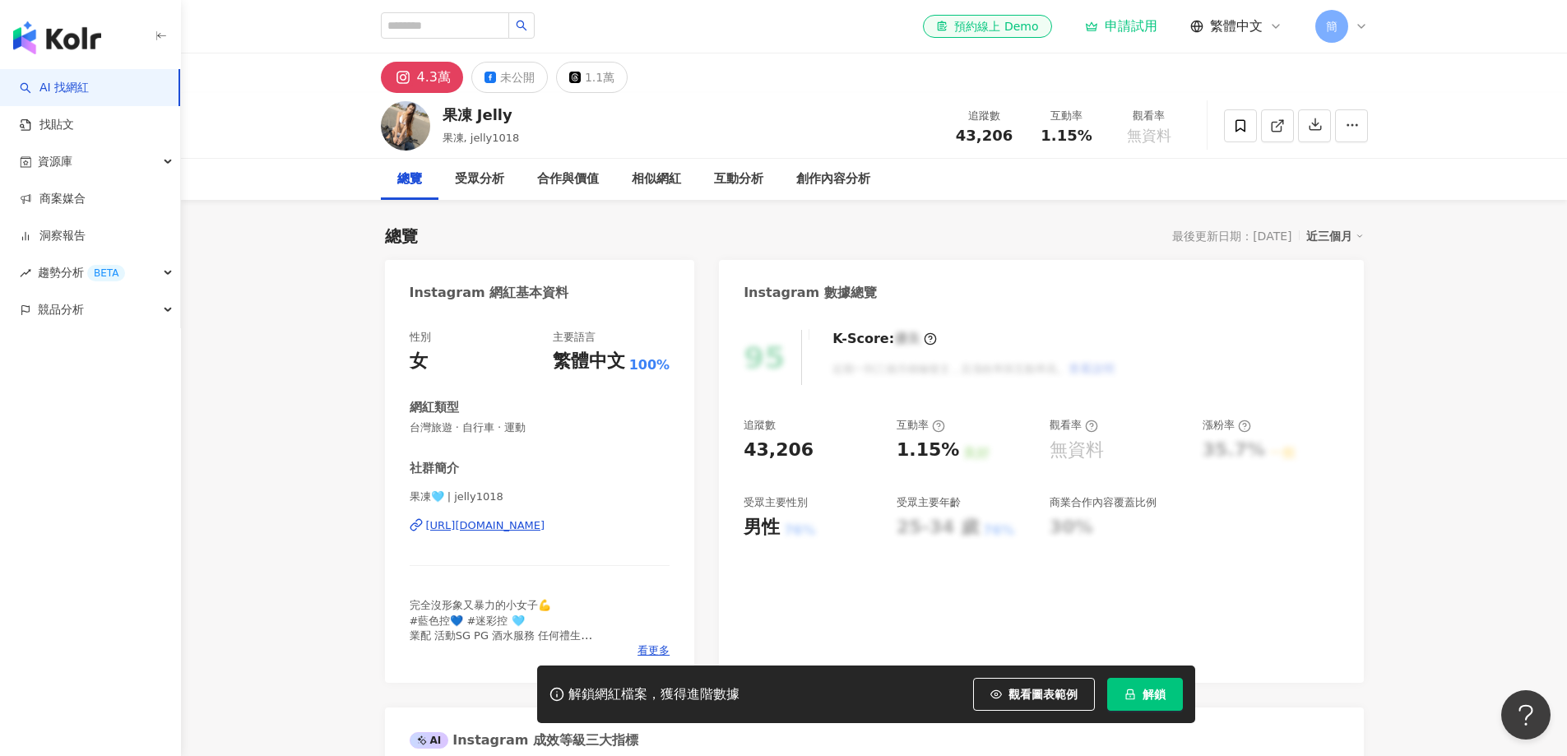
click at [541, 525] on div "https://www.instagram.com/jelly1018/" at bounding box center [485, 525] width 119 height 15
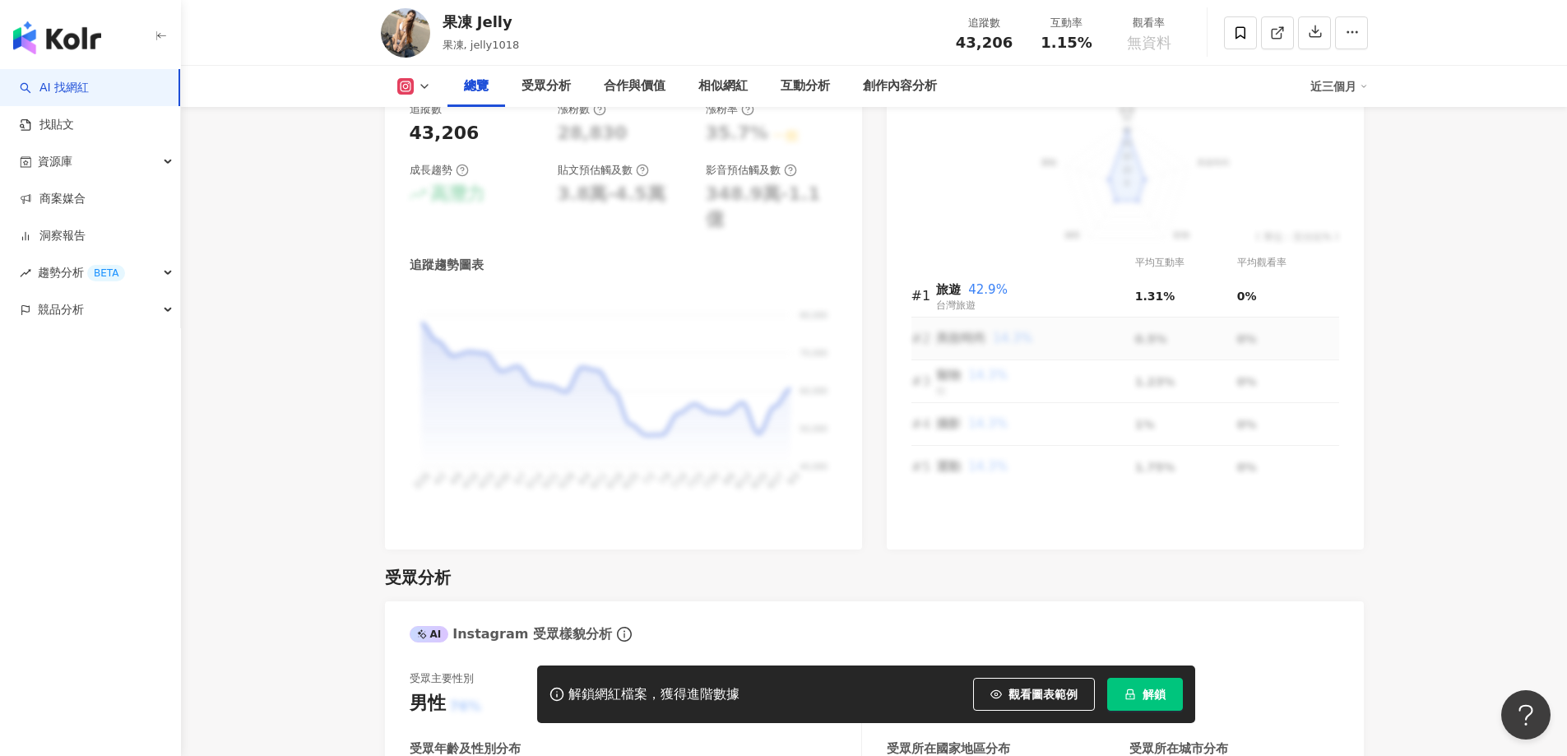
scroll to position [1234, 0]
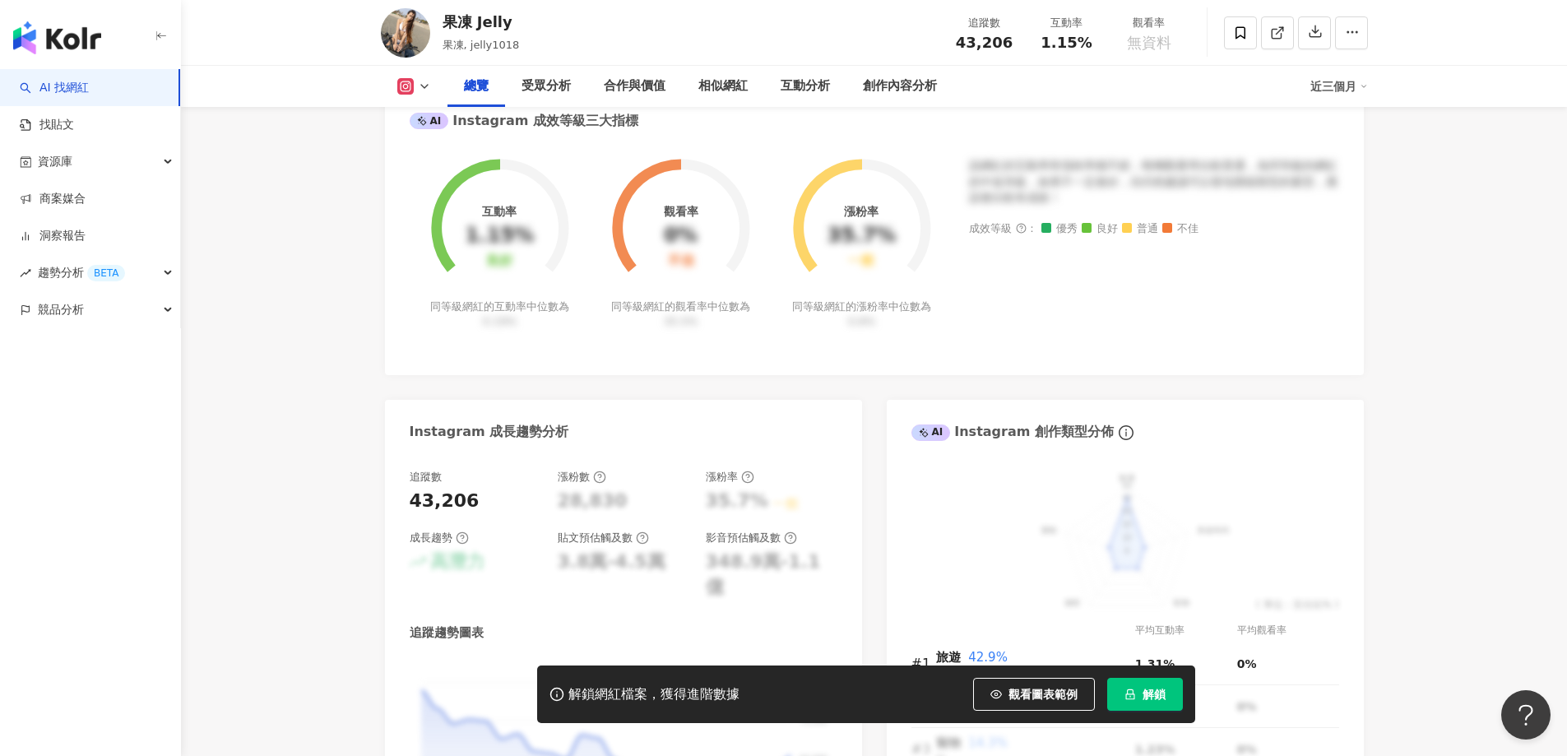
scroll to position [658, 0]
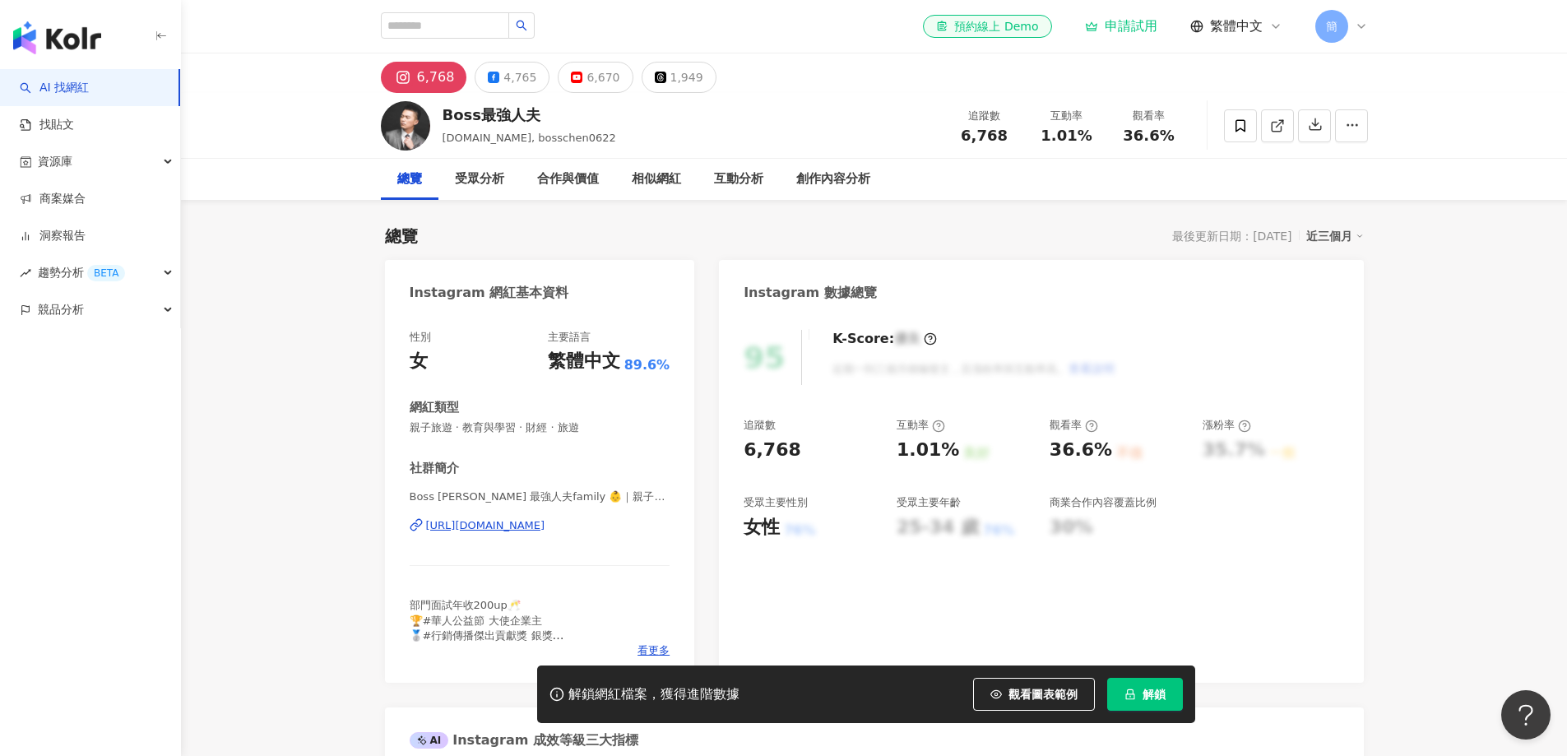
click at [546, 526] on div "https://www.instagram.com/bosschen0622/" at bounding box center [485, 525] width 119 height 15
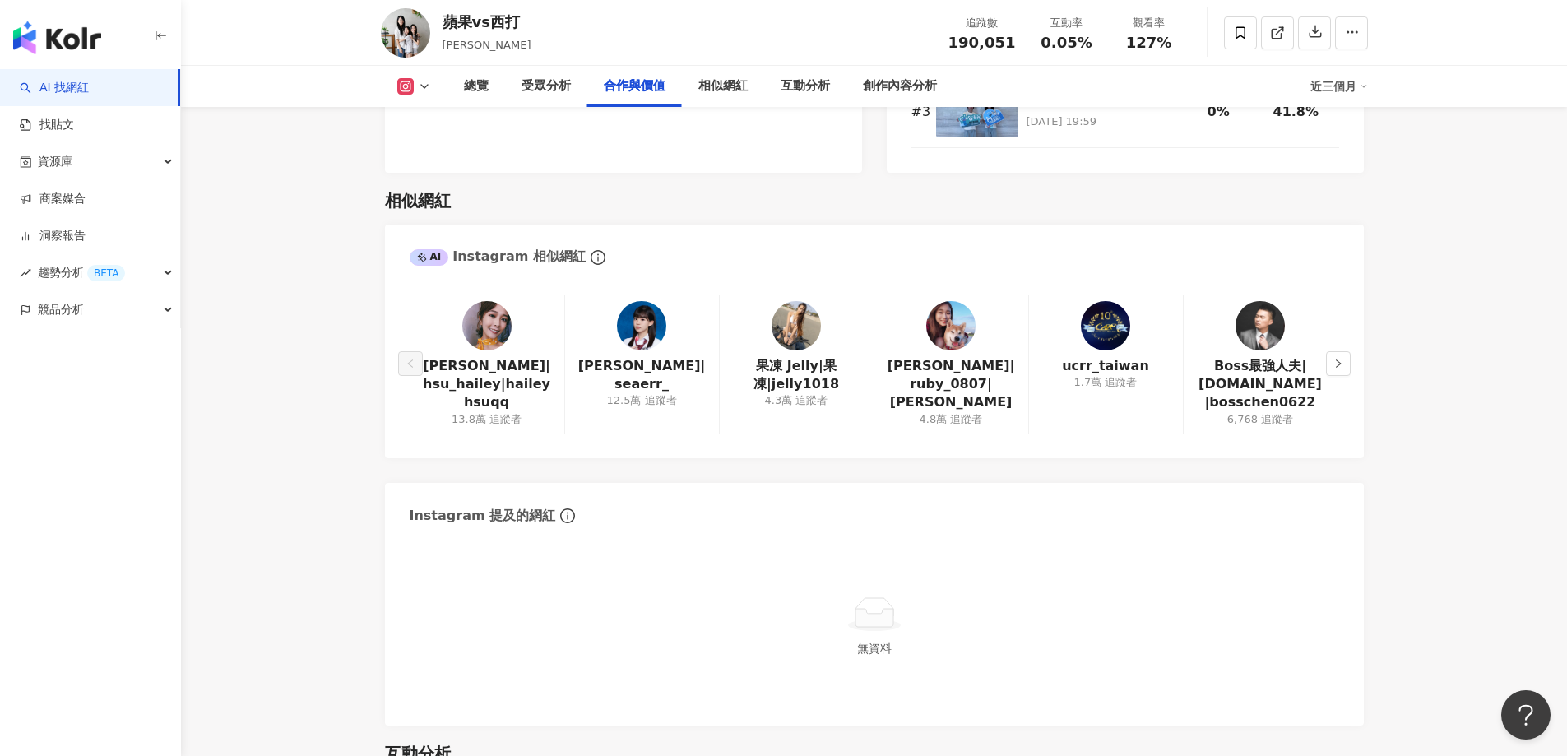
click at [642, 316] on img at bounding box center [641, 325] width 49 height 49
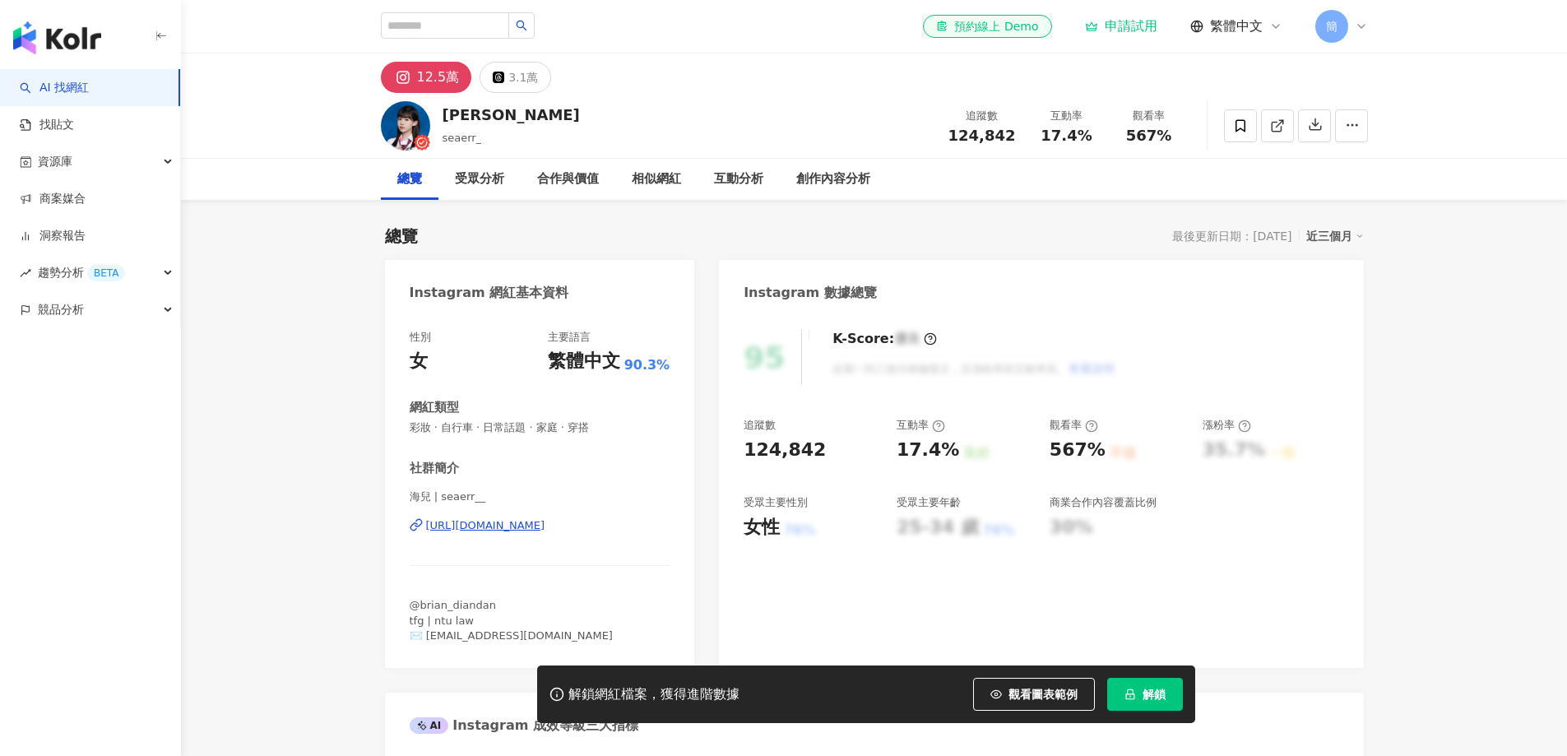
click at [546, 521] on div "[URL][DOMAIN_NAME]" at bounding box center [485, 525] width 119 height 15
click at [1237, 129] on icon at bounding box center [1241, 125] width 10 height 12
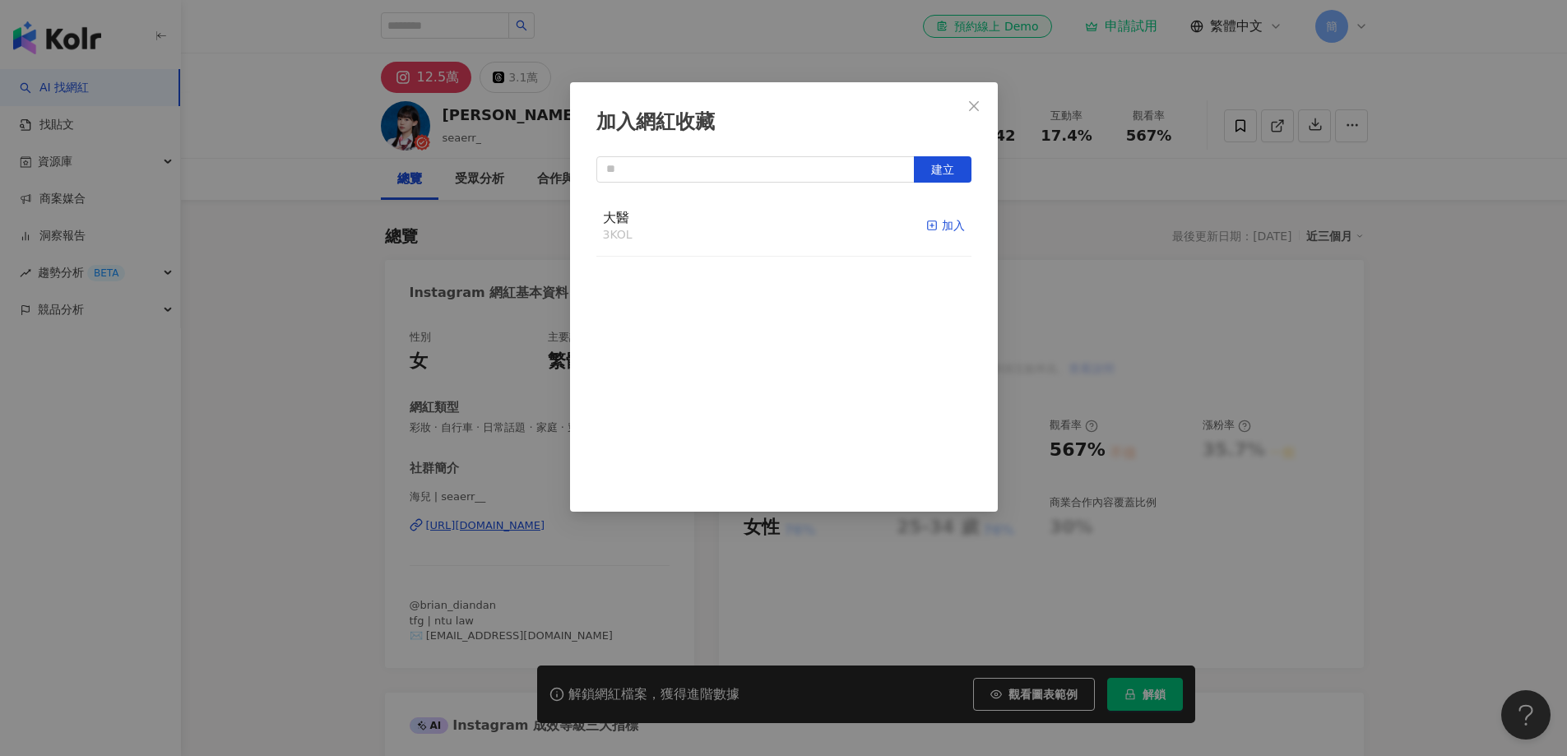
click at [938, 229] on div "加入" at bounding box center [946, 225] width 39 height 18
click at [978, 109] on icon "close" at bounding box center [974, 106] width 13 height 13
